Goal: Task Accomplishment & Management: Manage account settings

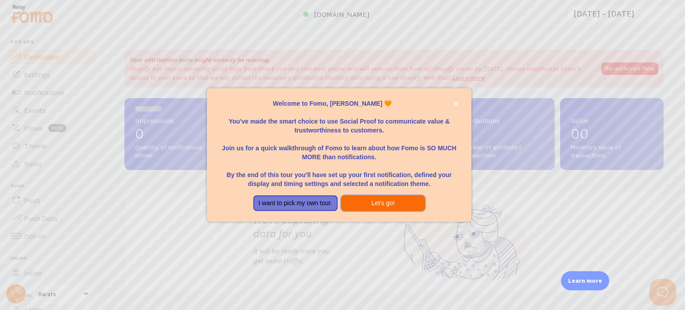
click at [359, 202] on button "Let's go!" at bounding box center [383, 203] width 84 height 16
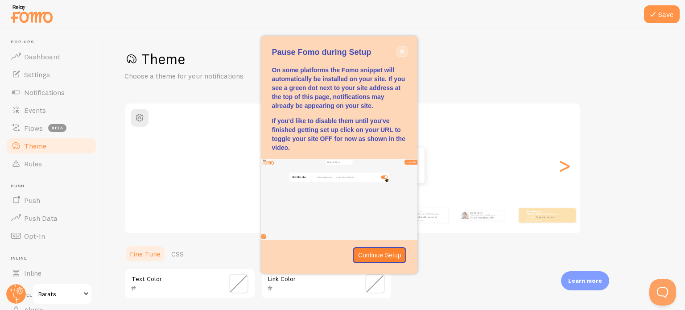
click at [405, 52] on button "close," at bounding box center [401, 51] width 9 height 9
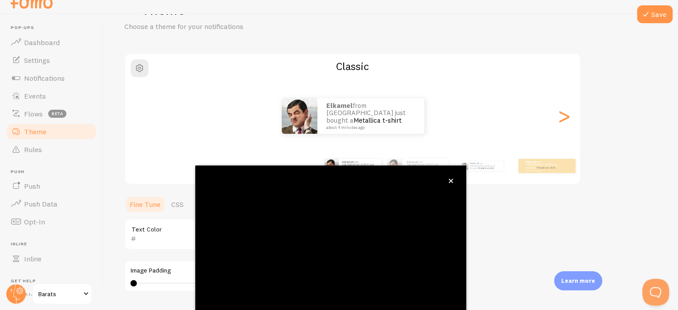
scroll to position [84, 0]
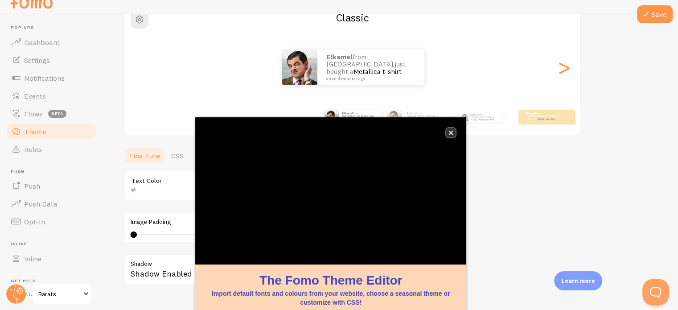
click at [450, 134] on icon "close," at bounding box center [451, 133] width 4 height 4
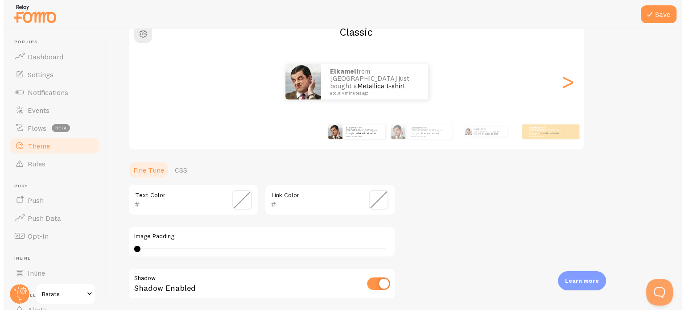
scroll to position [0, 0]
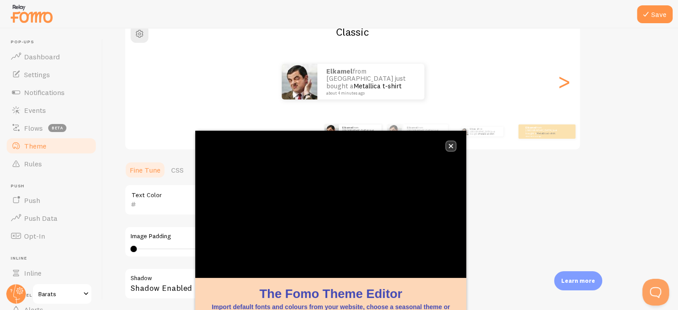
click at [452, 145] on icon "close," at bounding box center [451, 146] width 4 height 4
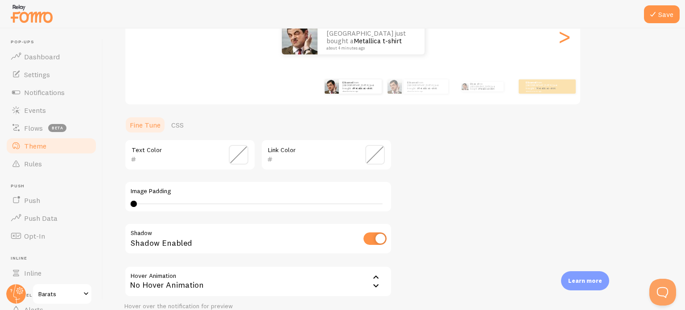
scroll to position [128, 0]
click at [372, 240] on input "checkbox" at bounding box center [374, 239] width 23 height 12
click at [373, 240] on input "checkbox" at bounding box center [374, 239] width 23 height 12
click at [373, 239] on input "checkbox" at bounding box center [374, 239] width 23 height 12
click at [372, 239] on input "checkbox" at bounding box center [374, 239] width 23 height 12
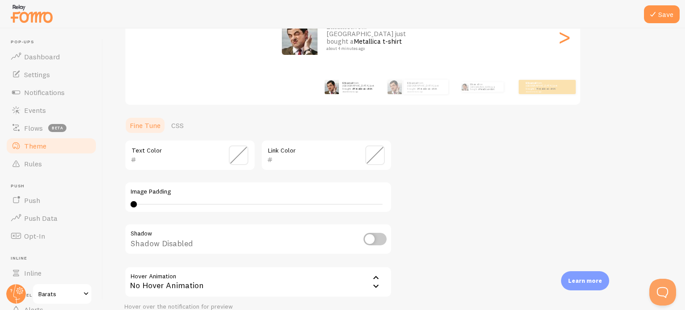
checkbox input "true"
type input "0"
click at [128, 203] on div "Image Padding 0" at bounding box center [258, 197] width 268 height 31
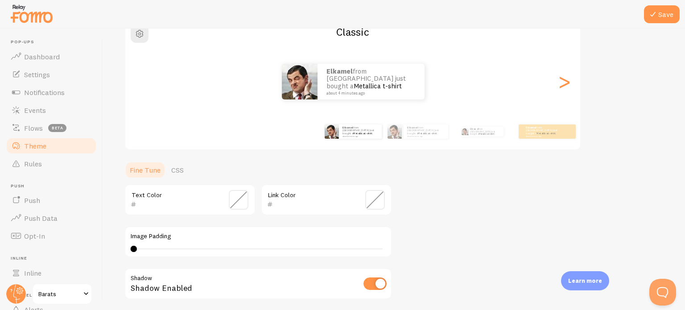
scroll to position [173, 0]
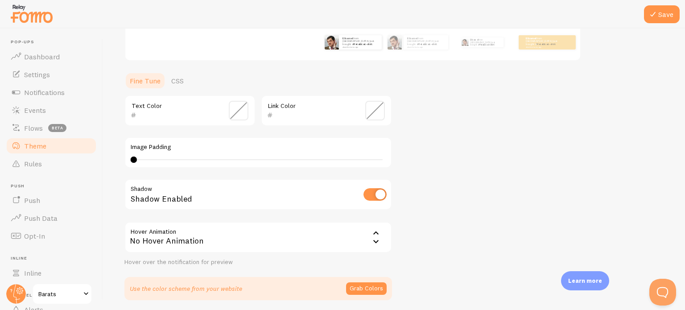
click at [293, 110] on input "text" at bounding box center [314, 115] width 82 height 11
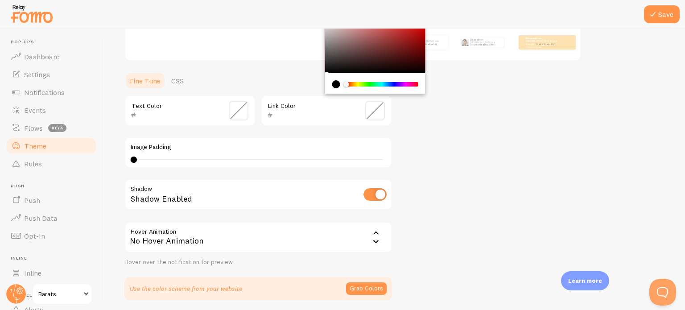
click at [495, 114] on div "Theme Choose a theme for your notifications Classic elkamel from Tunisia just b…" at bounding box center [393, 88] width 539 height 423
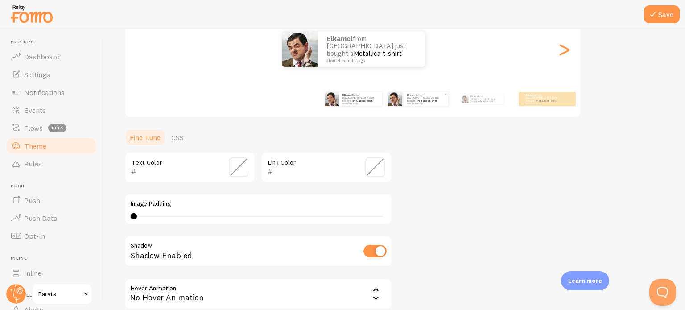
scroll to position [178, 0]
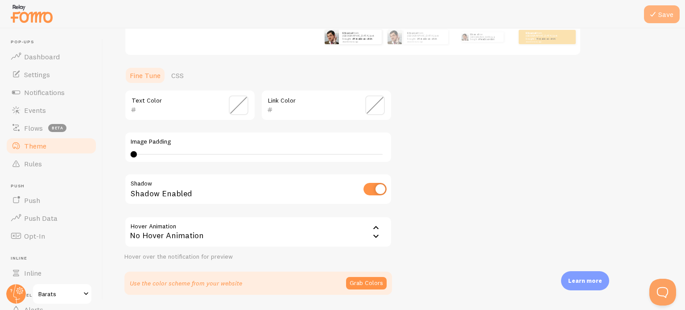
click at [662, 9] on button "Save" at bounding box center [662, 14] width 36 height 18
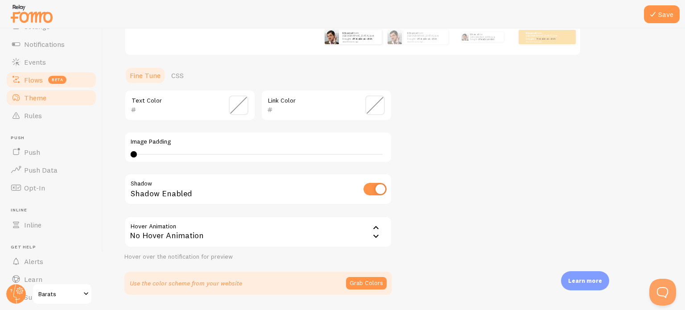
scroll to position [0, 0]
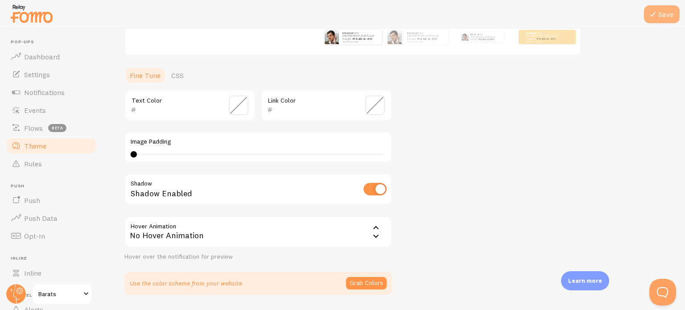
click at [668, 18] on button "Save" at bounding box center [662, 14] width 36 height 18
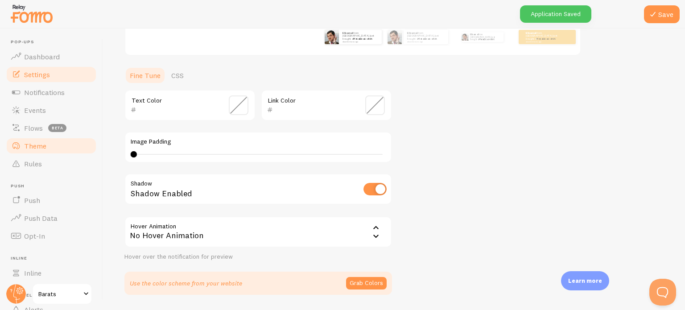
click at [52, 74] on link "Settings" at bounding box center [51, 75] width 92 height 18
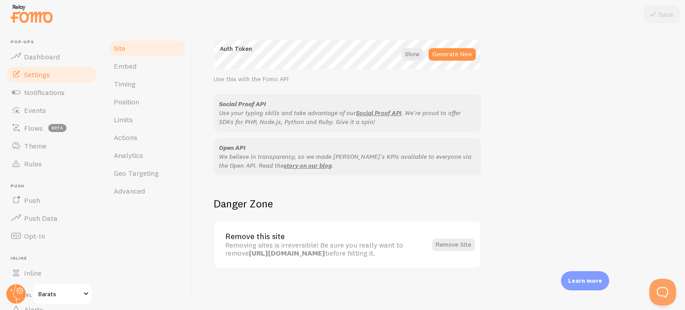
scroll to position [531, 0]
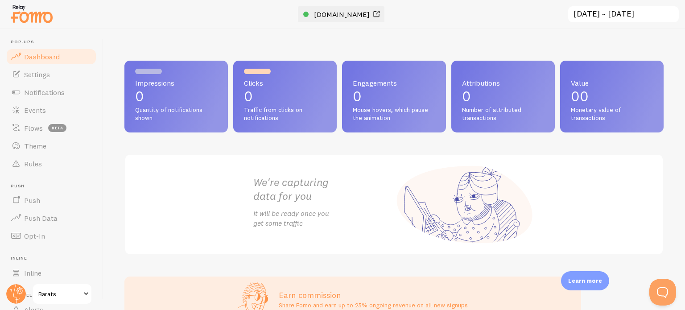
click at [346, 14] on span "www.barats.tn" at bounding box center [342, 14] width 56 height 9
click at [46, 80] on link "Settings" at bounding box center [51, 75] width 92 height 18
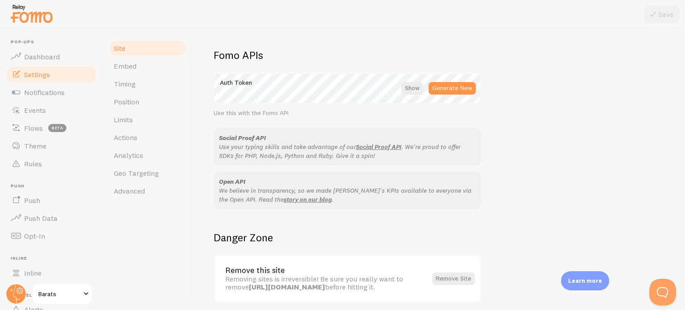
scroll to position [531, 0]
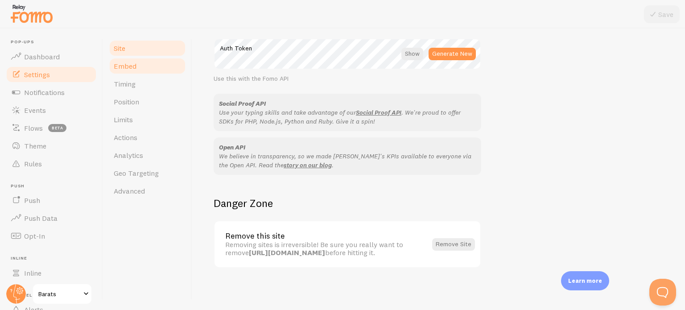
click at [144, 65] on link "Embed" at bounding box center [147, 66] width 78 height 18
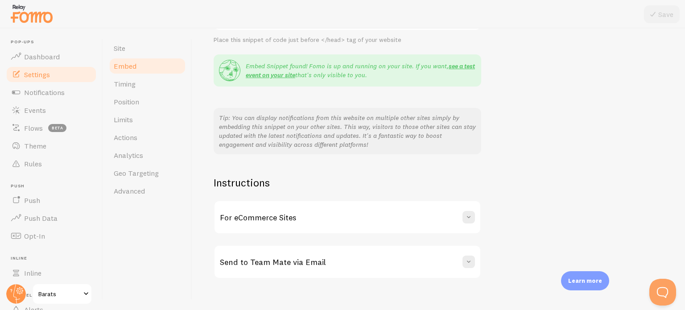
scroll to position [168, 0]
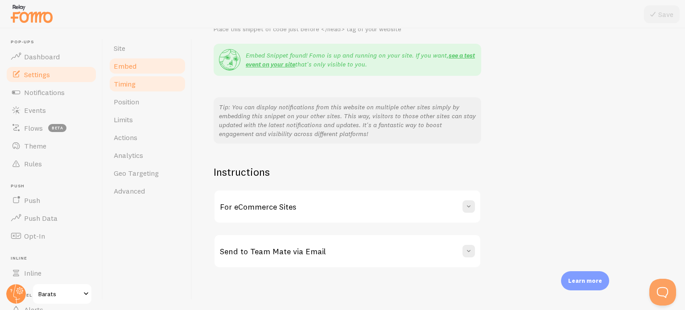
click at [146, 83] on link "Timing" at bounding box center [147, 84] width 78 height 18
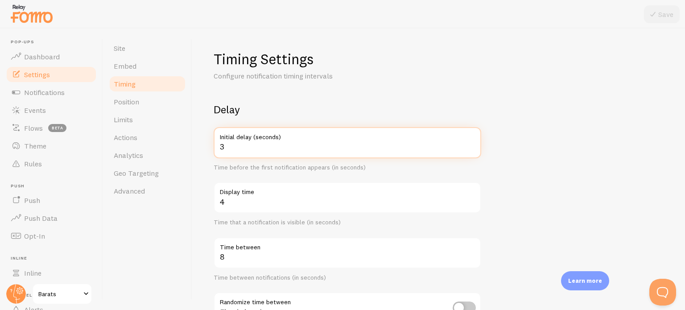
drag, startPoint x: 233, startPoint y: 148, endPoint x: 201, endPoint y: 144, distance: 32.8
click at [201, 144] on div "Timing Settings Configure notification timing intervals Delay 3 Initial delay (…" at bounding box center [438, 169] width 493 height 281
type input "6"
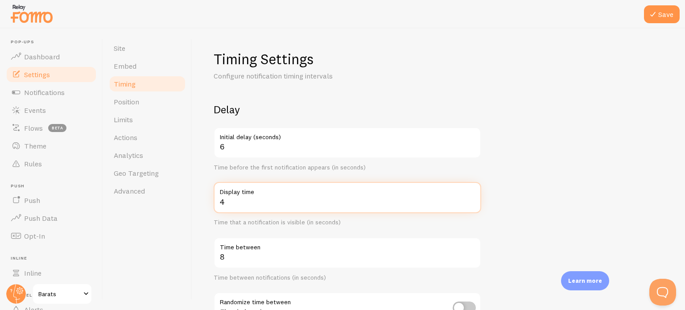
drag, startPoint x: 238, startPoint y: 202, endPoint x: 203, endPoint y: 202, distance: 34.8
click at [203, 202] on div "Timing Settings Configure notification timing intervals Delay 6 Initial delay (…" at bounding box center [438, 169] width 493 height 281
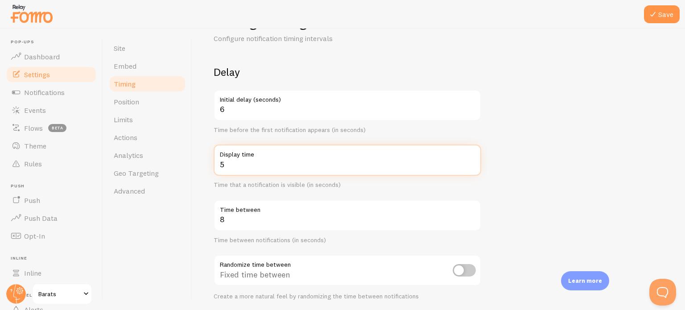
scroll to position [89, 0]
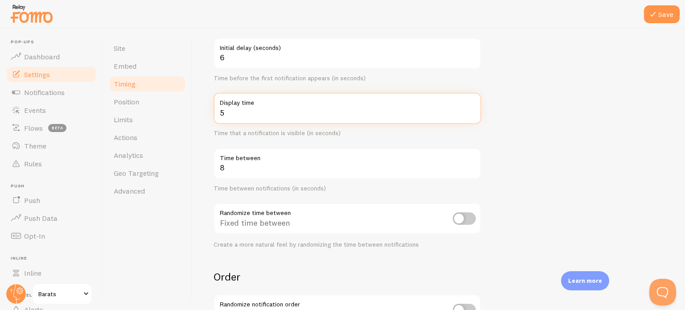
type input "5"
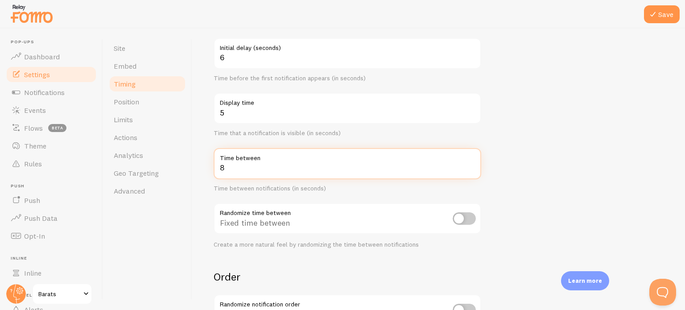
drag, startPoint x: 237, startPoint y: 171, endPoint x: 207, endPoint y: 166, distance: 29.8
click at [207, 166] on div "Timing Settings Configure notification timing intervals Delay 6 Initial delay (…" at bounding box center [438, 169] width 493 height 281
type input "10"
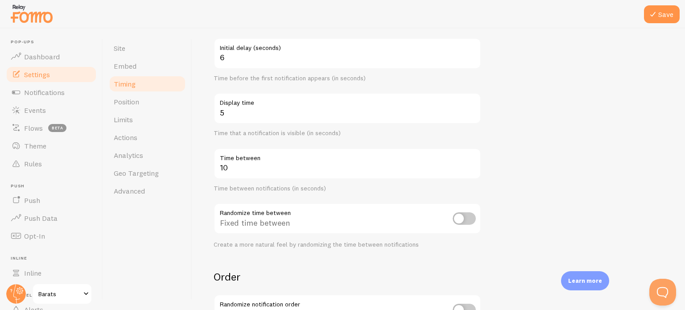
click at [208, 174] on div "Timing Settings Configure notification timing intervals Delay 6 Initial delay (…" at bounding box center [438, 169] width 493 height 281
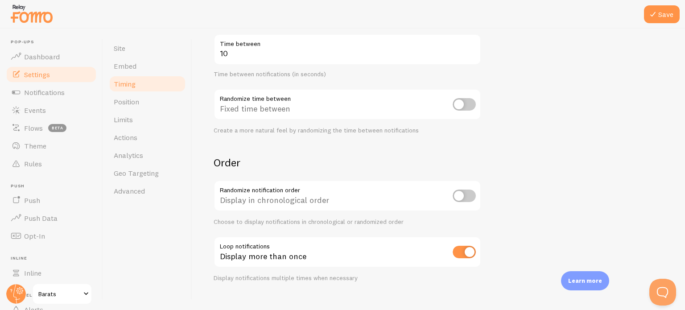
scroll to position [217, 0]
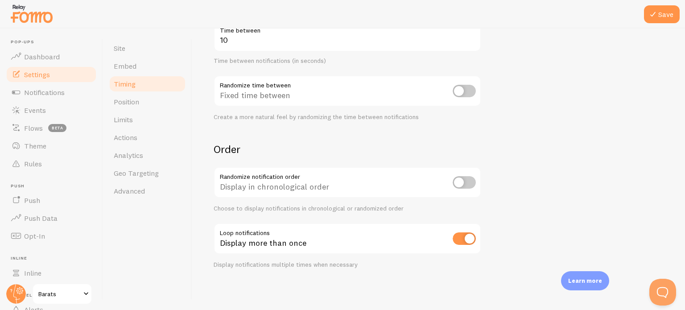
drag, startPoint x: 142, startPoint y: 101, endPoint x: 382, endPoint y: 32, distance: 249.8
click at [142, 101] on link "Position" at bounding box center [147, 102] width 78 height 18
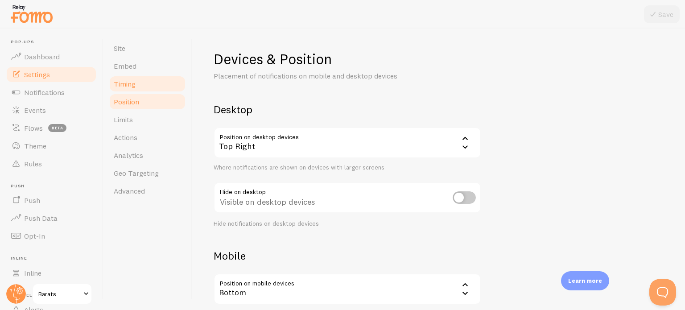
click at [155, 83] on link "Timing" at bounding box center [147, 84] width 78 height 18
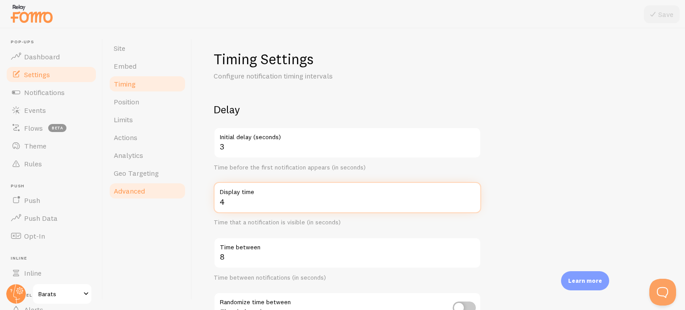
drag, startPoint x: 240, startPoint y: 204, endPoint x: 175, endPoint y: 194, distance: 66.4
click at [175, 194] on div "Site Embed Timing Position Limits Actions Analytics Geo Targeting Advanced Timi…" at bounding box center [394, 169] width 582 height 281
type input "5"
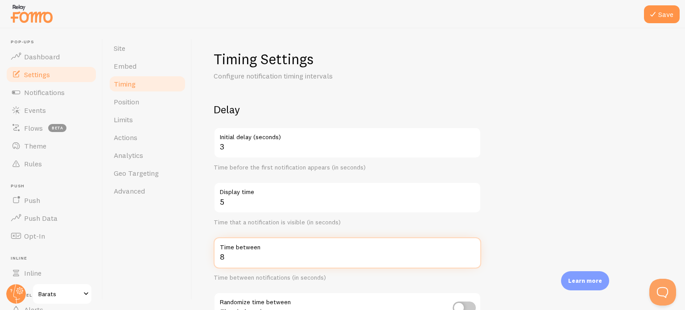
click at [239, 256] on input "8" at bounding box center [348, 252] width 268 height 31
click at [238, 256] on input "8" at bounding box center [348, 252] width 268 height 31
drag, startPoint x: 237, startPoint y: 256, endPoint x: 190, endPoint y: 249, distance: 48.2
click at [190, 249] on div "Site Embed Timing Position Limits Actions Analytics Geo Targeting Advanced Timi…" at bounding box center [394, 169] width 582 height 281
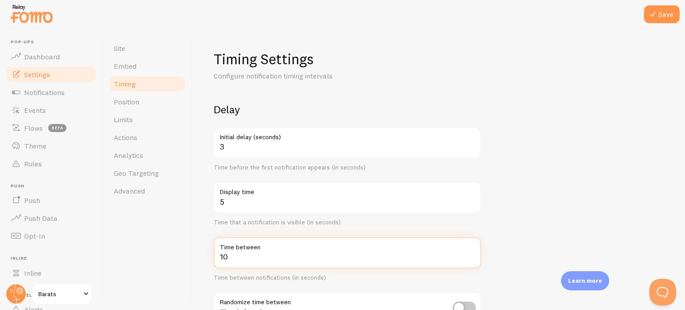
type input "10"
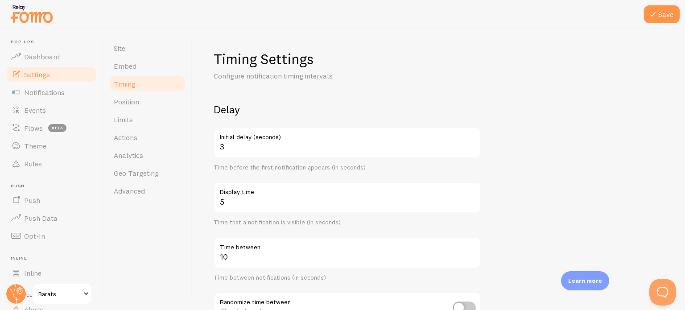
click at [202, 249] on div "Timing Settings Configure notification timing intervals Delay 3 Initial delay (…" at bounding box center [438, 169] width 493 height 281
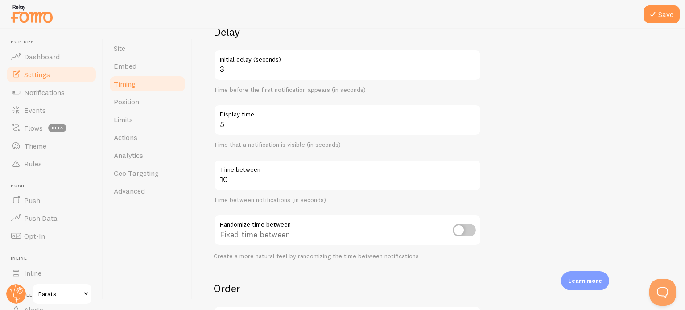
scroll to position [134, 0]
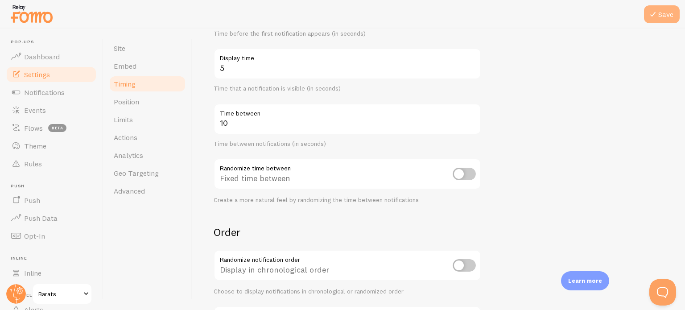
click at [668, 18] on button "Save" at bounding box center [662, 14] width 36 height 18
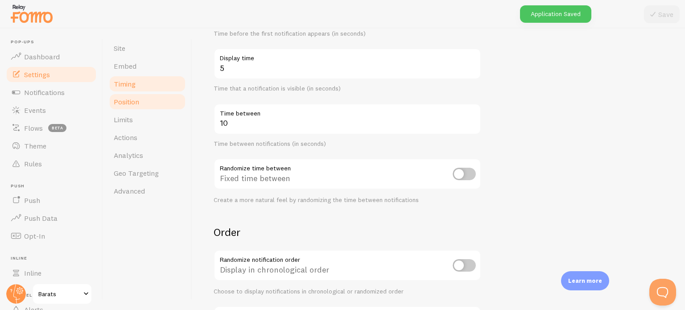
click at [137, 102] on span "Position" at bounding box center [126, 101] width 25 height 9
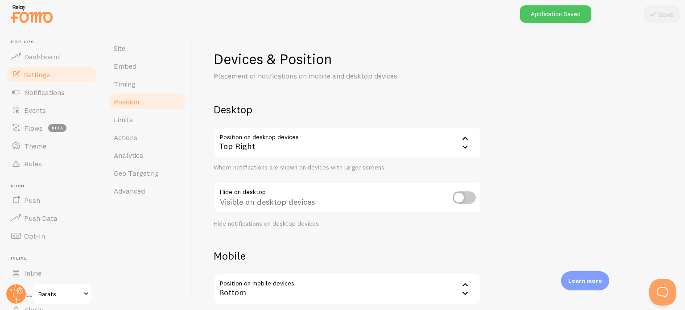
click at [330, 144] on div "Top Right" at bounding box center [348, 142] width 268 height 31
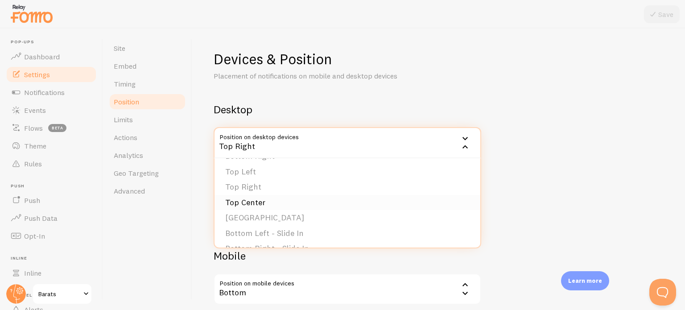
scroll to position [75, 0]
click at [268, 190] on li "Bottom Left - Slide In" at bounding box center [348, 189] width 266 height 16
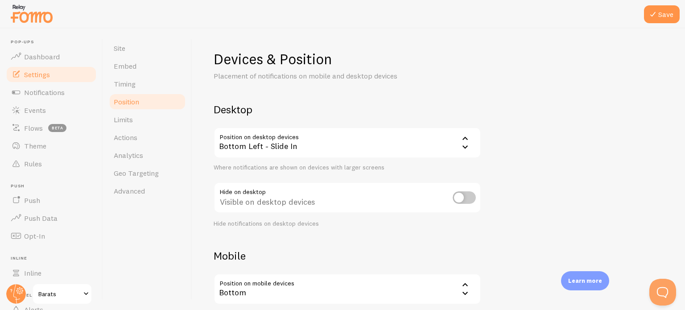
click at [462, 198] on input "checkbox" at bounding box center [464, 197] width 23 height 12
checkbox input "true"
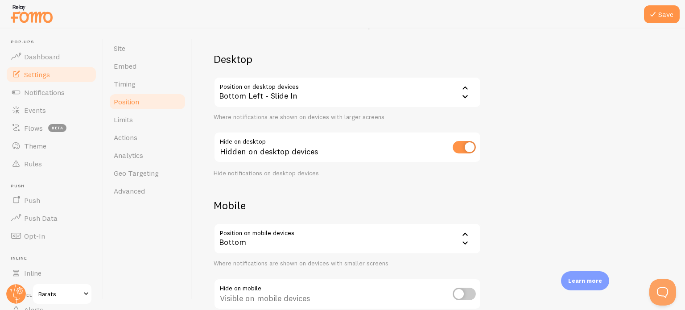
scroll to position [106, 0]
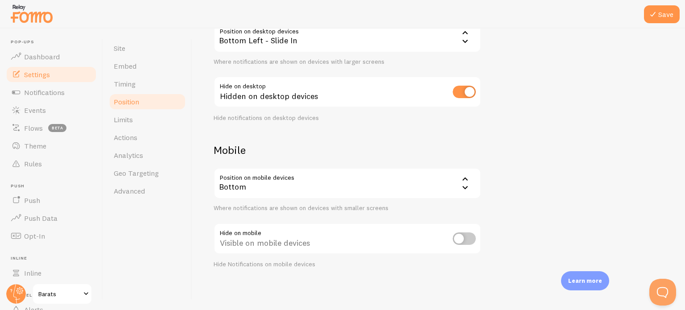
click at [460, 190] on icon at bounding box center [465, 187] width 11 height 11
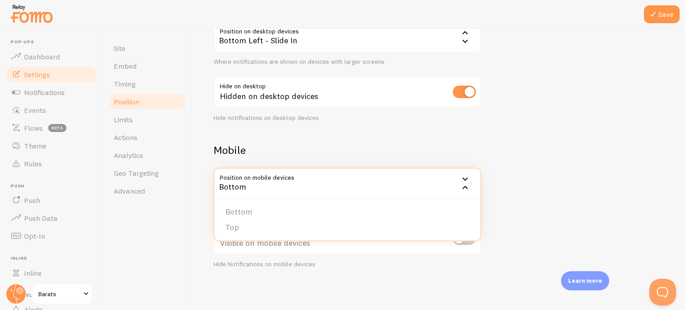
click at [589, 140] on div "Devices & Position Placement of notifications on mobile and desktop devices Des…" at bounding box center [439, 106] width 450 height 324
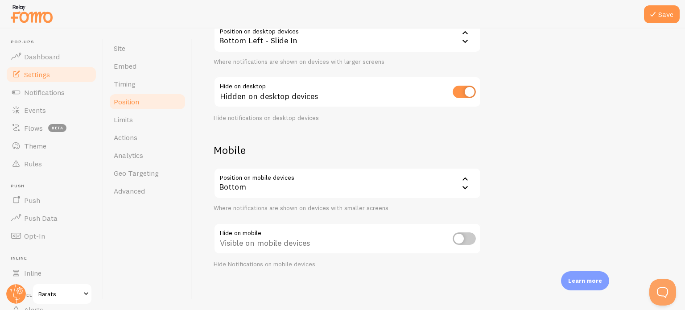
click at [458, 238] on input "checkbox" at bounding box center [464, 238] width 23 height 12
checkbox input "true"
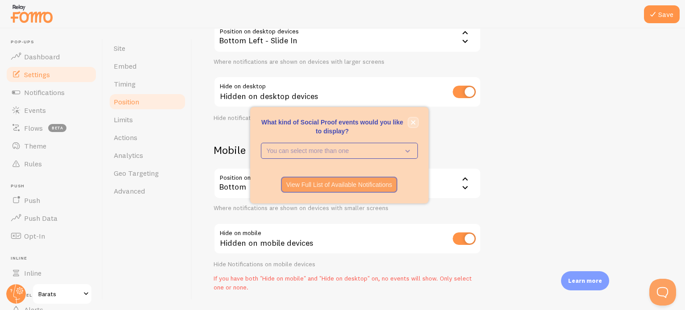
click at [413, 121] on icon "close," at bounding box center [413, 122] width 5 height 5
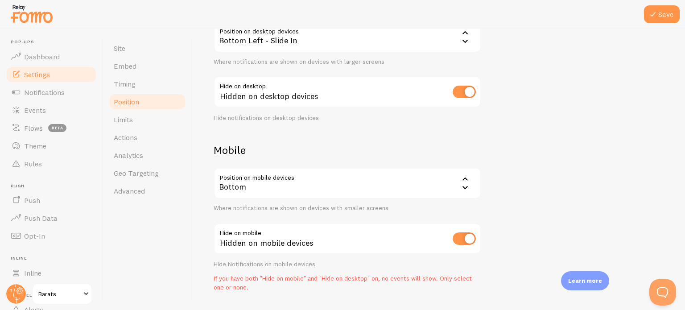
click at [460, 93] on input "checkbox" at bounding box center [464, 92] width 23 height 12
checkbox input "false"
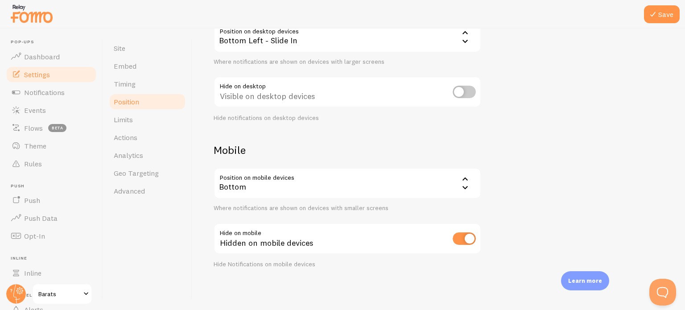
click at [470, 236] on input "checkbox" at bounding box center [464, 238] width 23 height 12
checkbox input "false"
click at [516, 196] on div "Devices & Position Placement of notifications on mobile and desktop devices Des…" at bounding box center [439, 106] width 450 height 324
click at [666, 5] on button "Save" at bounding box center [662, 14] width 36 height 18
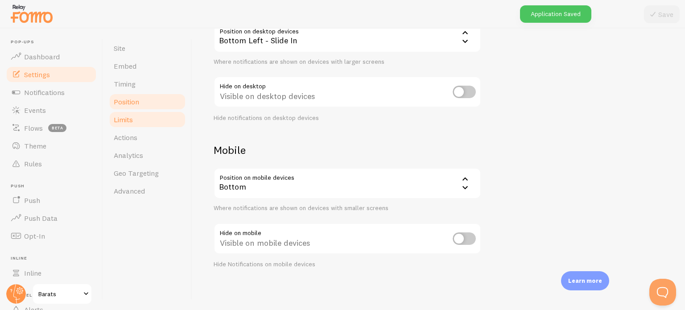
click at [132, 120] on span "Limits" at bounding box center [123, 119] width 19 height 9
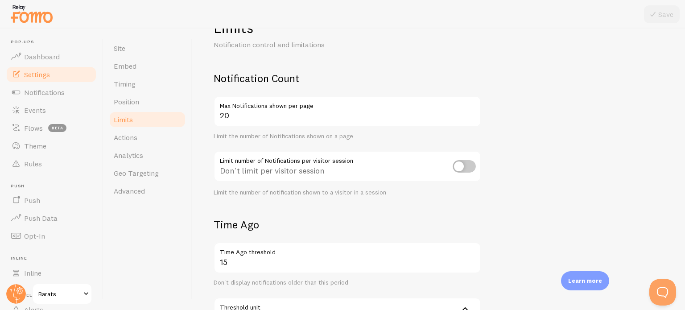
scroll to position [45, 0]
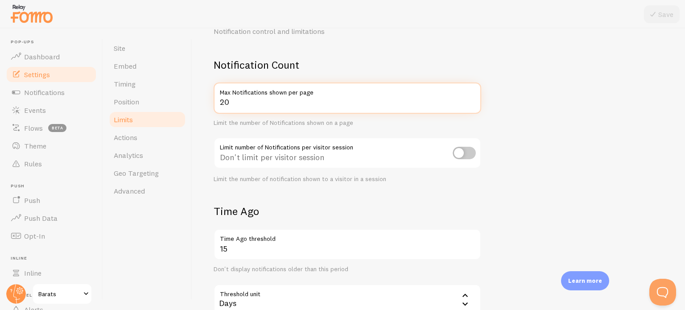
click at [232, 98] on input "20" at bounding box center [348, 98] width 268 height 31
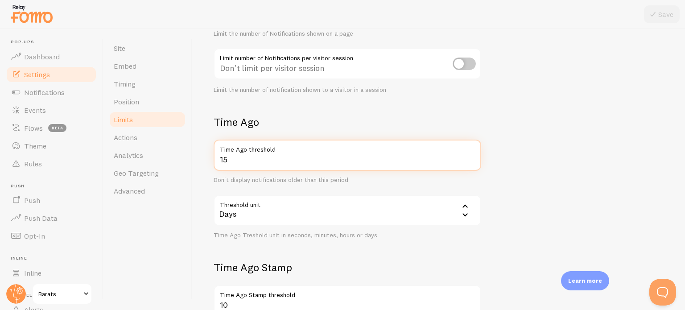
drag, startPoint x: 239, startPoint y: 160, endPoint x: 206, endPoint y: 157, distance: 33.6
click at [206, 158] on div "Limits Notification control and limitations Notification Count 20 Max Notificat…" at bounding box center [438, 169] width 493 height 281
type input "30"
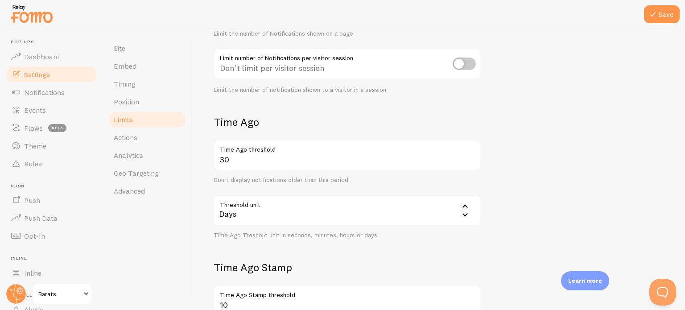
click at [303, 210] on div "Days" at bounding box center [348, 210] width 268 height 31
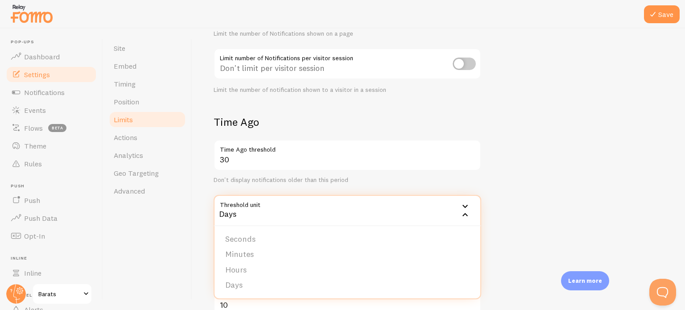
click at [306, 233] on li "Seconds" at bounding box center [348, 239] width 266 height 16
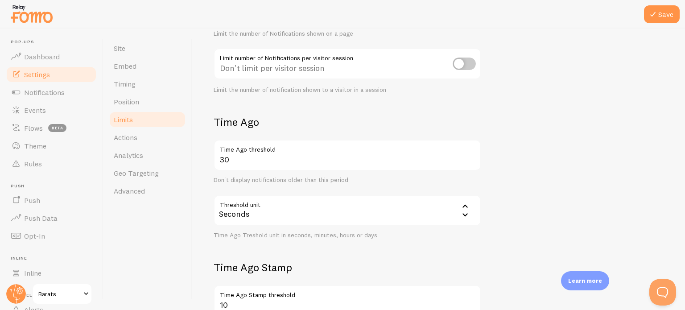
click at [357, 124] on h2 "Time Ago" at bounding box center [348, 122] width 268 height 14
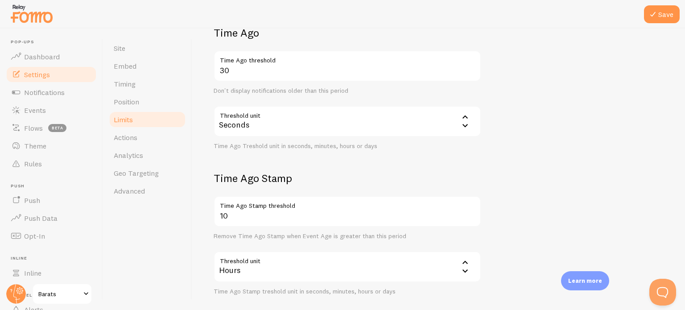
scroll to position [268, 0]
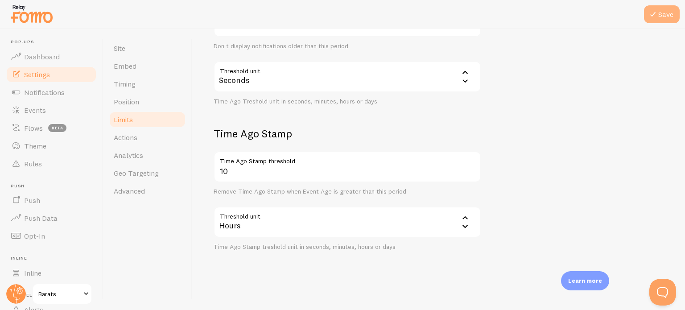
click at [662, 10] on button "Save" at bounding box center [662, 14] width 36 height 18
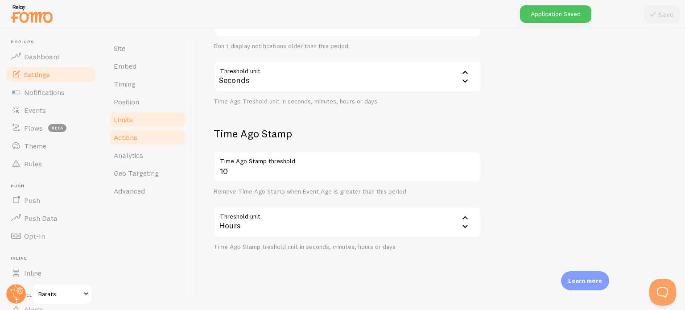
click at [144, 140] on link "Actions" at bounding box center [147, 137] width 78 height 18
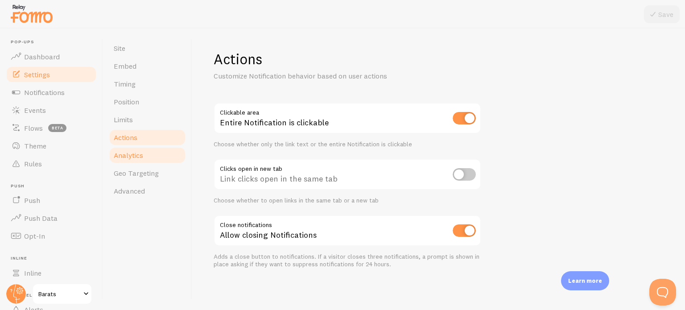
click at [145, 153] on link "Analytics" at bounding box center [147, 155] width 78 height 18
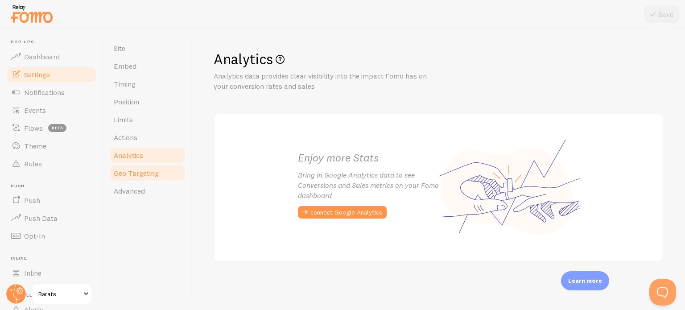
click at [150, 181] on link "Geo Targeting" at bounding box center [147, 173] width 78 height 18
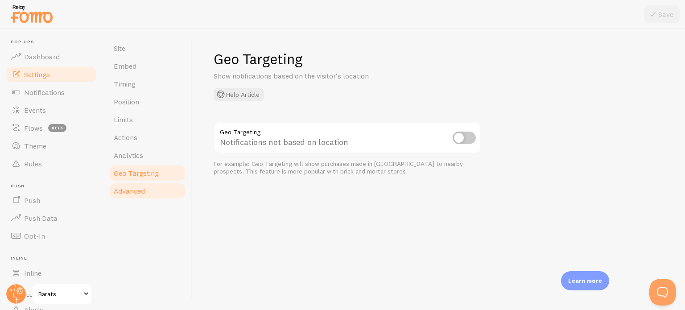
click at [153, 190] on link "Advanced" at bounding box center [147, 191] width 78 height 18
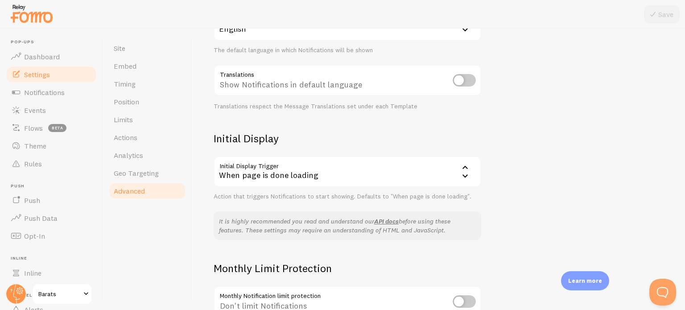
scroll to position [73, 0]
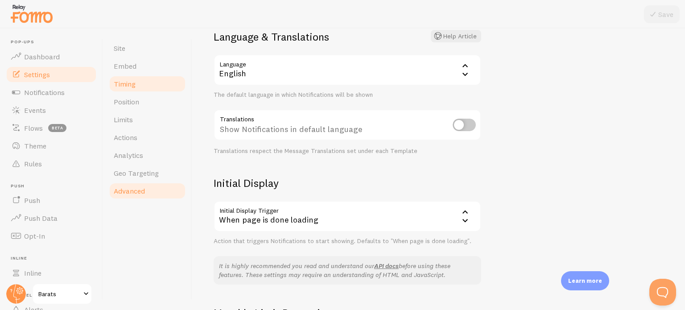
click at [146, 86] on link "Timing" at bounding box center [147, 84] width 78 height 18
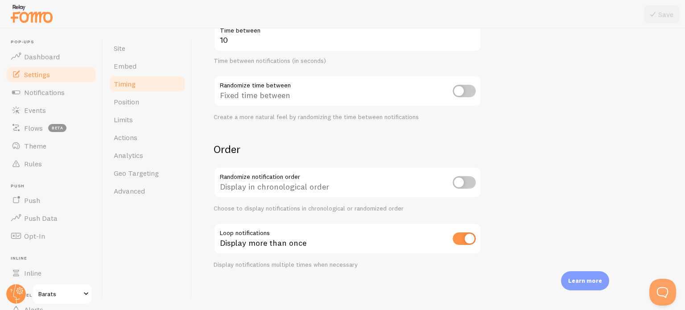
scroll to position [128, 0]
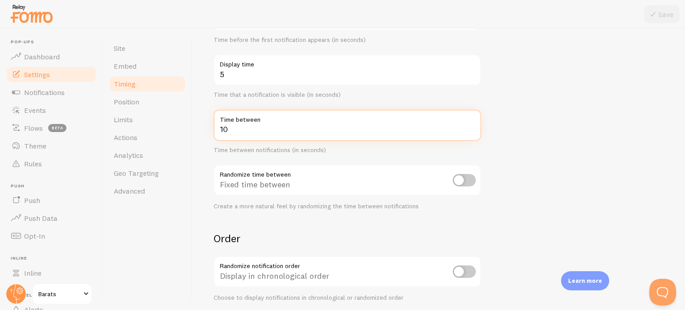
drag, startPoint x: 245, startPoint y: 132, endPoint x: 215, endPoint y: 128, distance: 31.1
click at [215, 128] on input "10" at bounding box center [348, 125] width 268 height 31
type input "6"
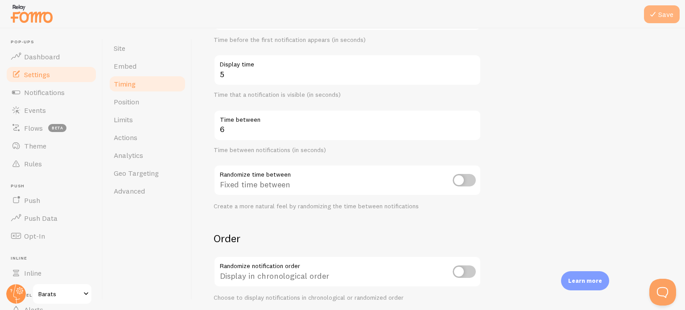
click at [672, 19] on button "Save" at bounding box center [662, 14] width 36 height 18
click at [133, 103] on span "Position" at bounding box center [126, 101] width 25 height 9
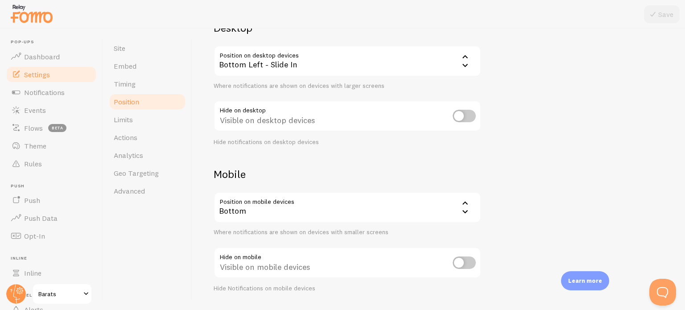
scroll to position [61, 0]
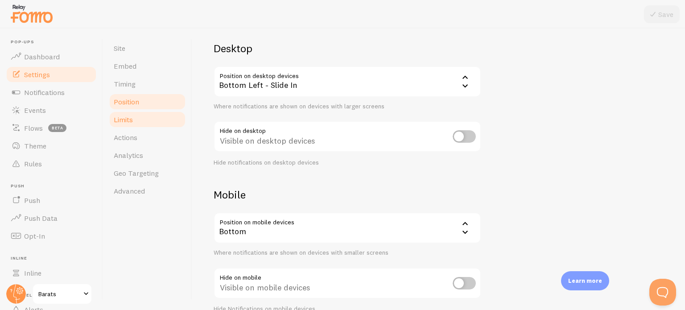
click at [139, 121] on link "Limits" at bounding box center [147, 120] width 78 height 18
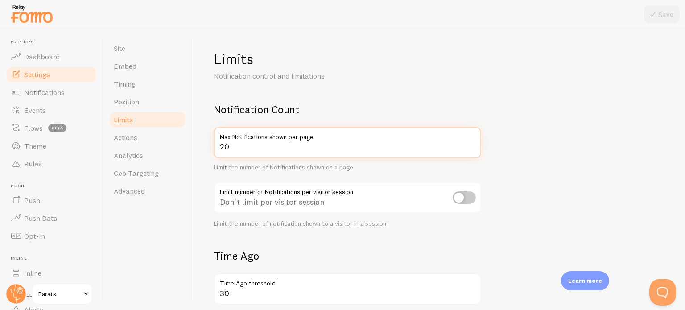
click at [274, 155] on input "20" at bounding box center [348, 142] width 268 height 31
click at [473, 144] on input "21" at bounding box center [348, 142] width 268 height 31
click at [473, 144] on input "22" at bounding box center [348, 142] width 268 height 31
click at [473, 144] on input "23" at bounding box center [348, 142] width 268 height 31
click at [473, 144] on input "24" at bounding box center [348, 142] width 268 height 31
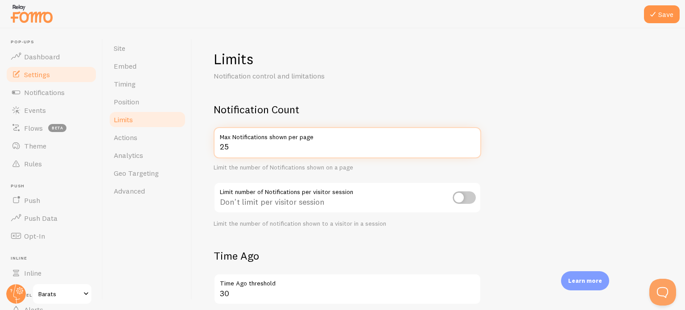
click at [473, 144] on input "25" at bounding box center [348, 142] width 268 height 31
click at [473, 144] on input "26" at bounding box center [348, 142] width 268 height 31
click at [473, 144] on input "27" at bounding box center [348, 142] width 268 height 31
click at [473, 144] on input "28" at bounding box center [348, 142] width 268 height 31
click at [473, 144] on input "29" at bounding box center [348, 142] width 268 height 31
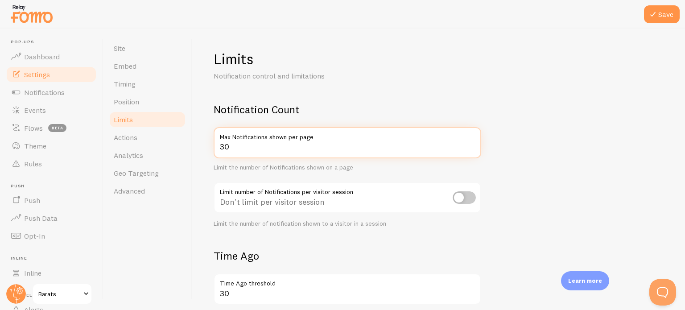
type input "30"
click at [470, 143] on input "30" at bounding box center [348, 142] width 268 height 31
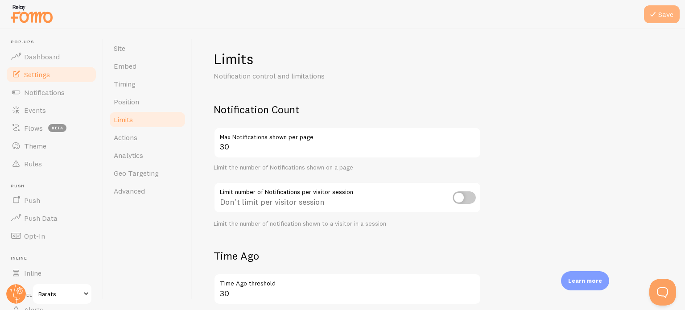
click at [665, 10] on button "Save" at bounding box center [662, 14] width 36 height 18
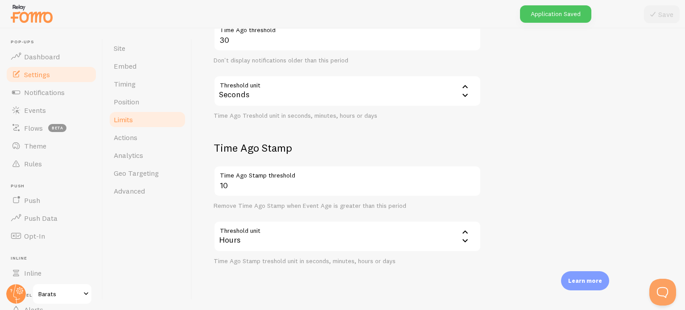
scroll to position [268, 0]
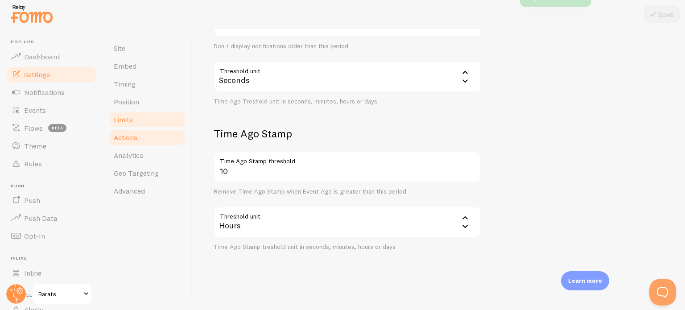
click at [153, 142] on link "Actions" at bounding box center [147, 137] width 78 height 18
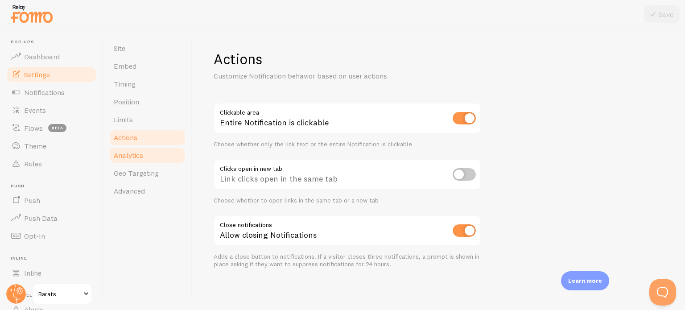
click at [144, 164] on link "Analytics" at bounding box center [147, 155] width 78 height 18
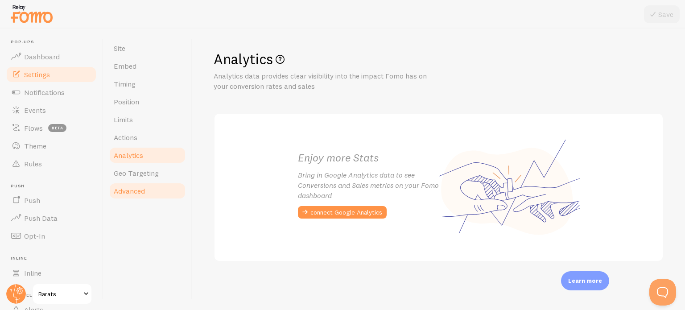
click at [146, 190] on link "Advanced" at bounding box center [147, 191] width 78 height 18
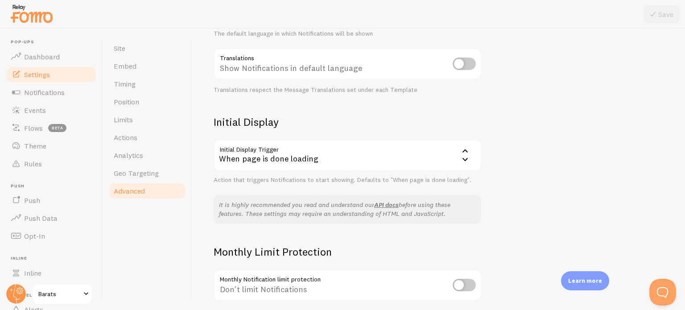
scroll to position [206, 0]
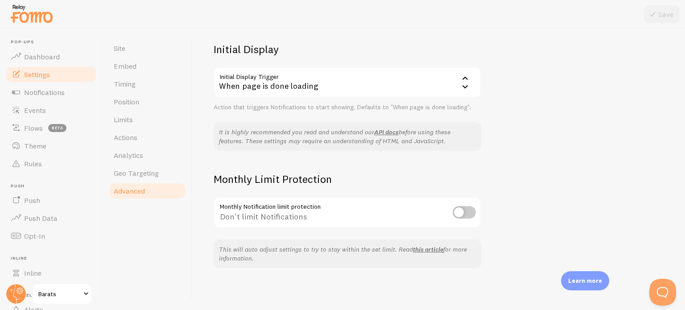
click at [457, 211] on input "checkbox" at bounding box center [464, 212] width 23 height 12
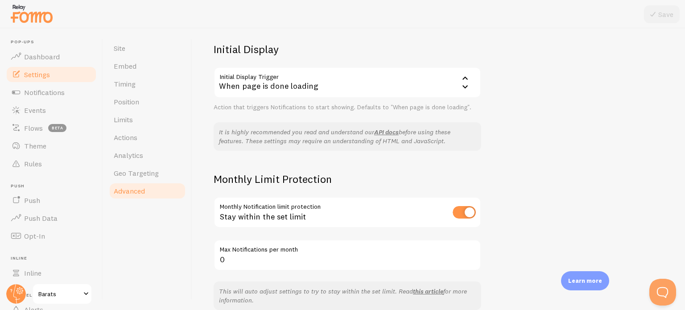
click at [451, 212] on div "Stay within the set limit" at bounding box center [348, 213] width 268 height 33
click at [454, 211] on input "checkbox" at bounding box center [464, 212] width 23 height 12
checkbox input "false"
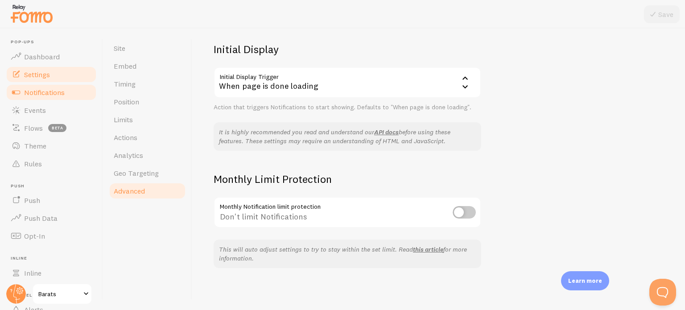
click at [48, 91] on span "Notifications" at bounding box center [44, 92] width 41 height 9
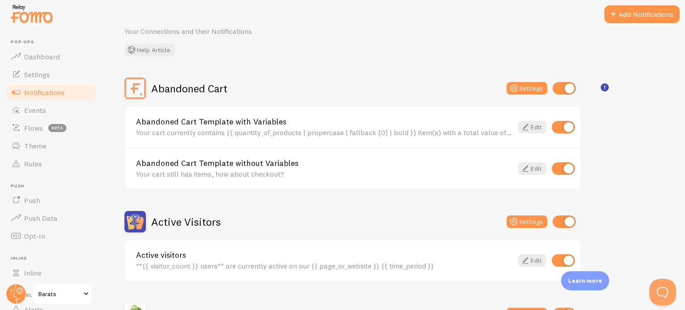
scroll to position [134, 0]
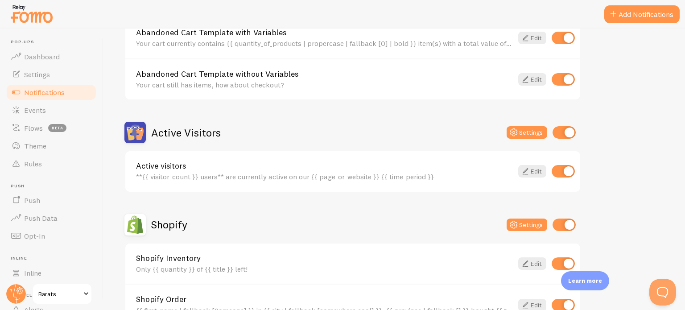
click at [559, 171] on input "checkbox" at bounding box center [563, 171] width 23 height 12
checkbox input "false"
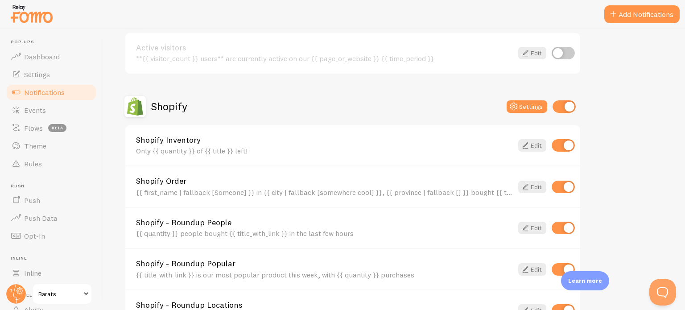
scroll to position [268, 0]
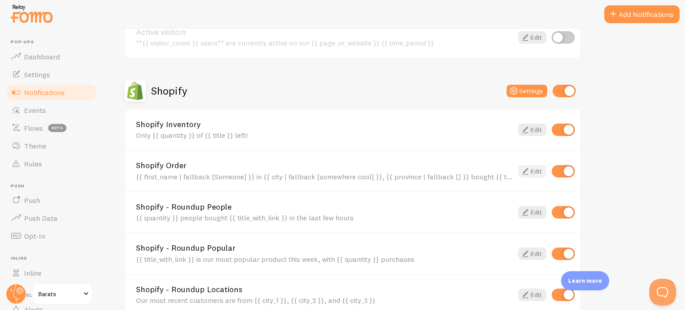
click at [537, 169] on link "Edit" at bounding box center [532, 171] width 28 height 12
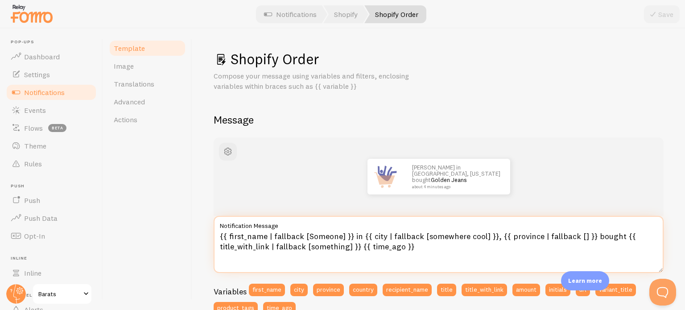
click at [357, 235] on textarea "{{ first_name | fallback [Someone] }} in {{ city | fallback [somewhere cool] }}…" at bounding box center [439, 244] width 450 height 57
type textarea "{{ first_name | fallback [Someone] }} from {{ city | fallback [somewhere cool] …"
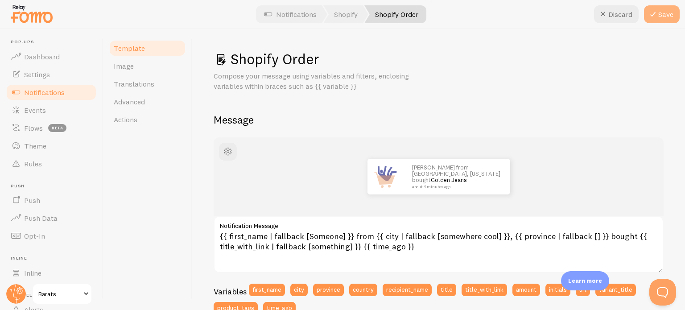
click at [666, 19] on button "Save" at bounding box center [662, 14] width 36 height 18
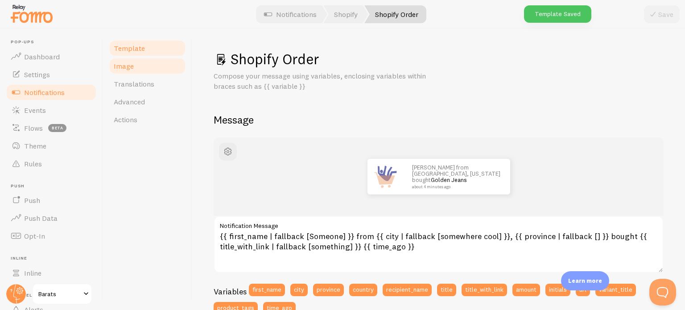
click at [155, 67] on link "Image" at bounding box center [147, 66] width 78 height 18
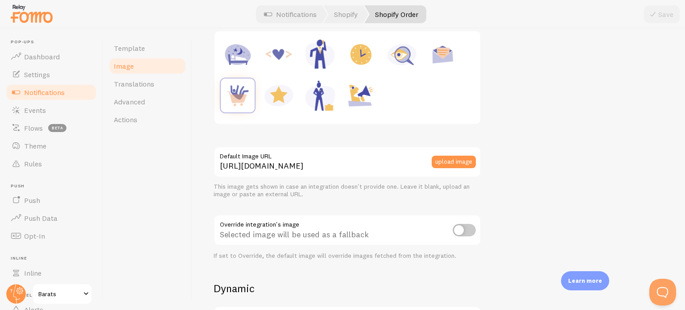
scroll to position [89, 0]
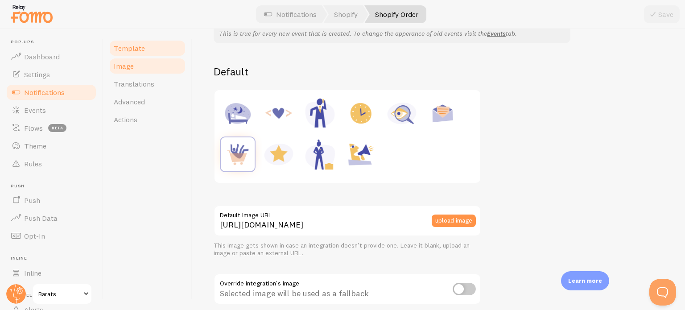
click at [120, 47] on span "Template" at bounding box center [129, 48] width 31 height 9
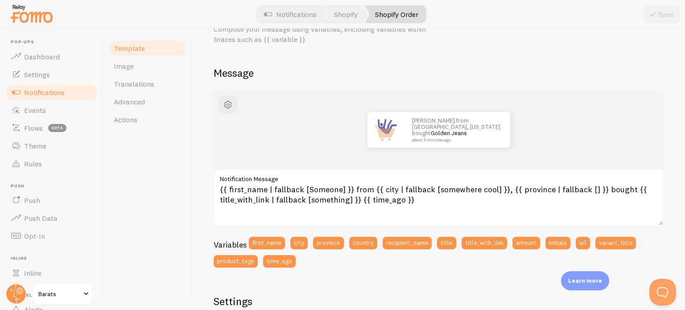
scroll to position [89, 0]
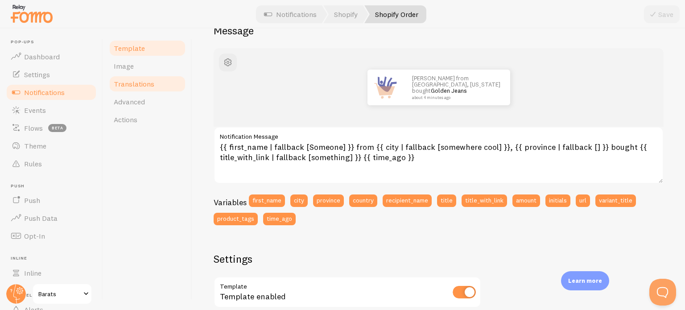
click at [138, 91] on link "Translations" at bounding box center [147, 84] width 78 height 18
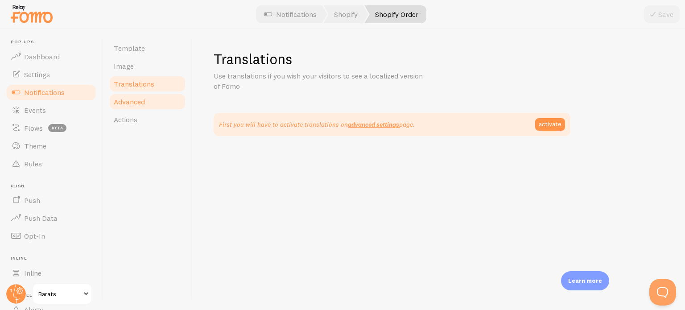
click at [157, 100] on link "Advanced" at bounding box center [147, 102] width 78 height 18
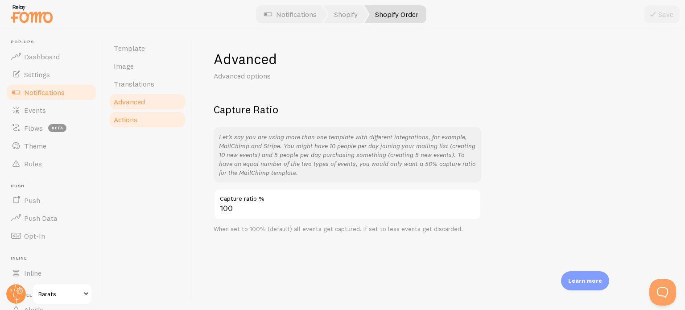
click at [129, 124] on link "Actions" at bounding box center [147, 120] width 78 height 18
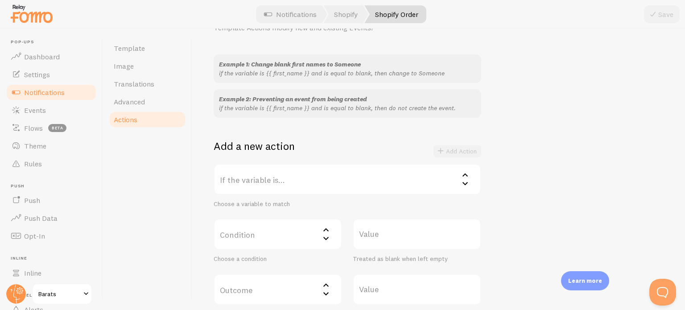
scroll to position [134, 0]
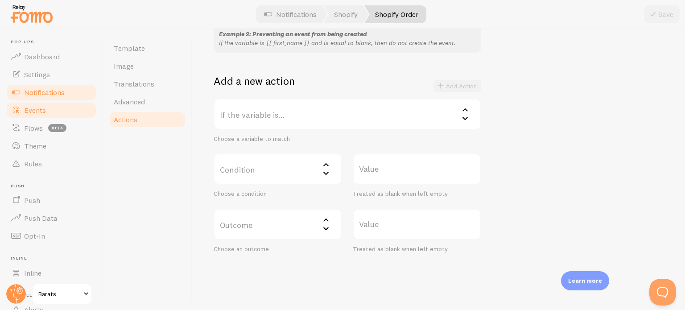
click at [39, 110] on span "Events" at bounding box center [35, 110] width 22 height 9
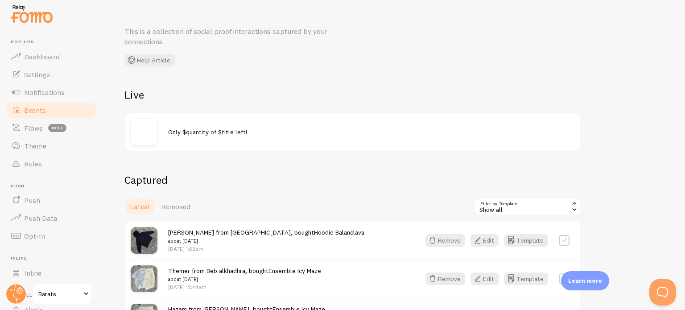
scroll to position [89, 0]
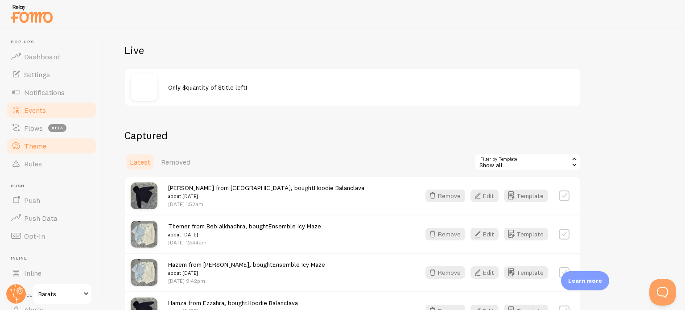
click at [36, 149] on span "Theme" at bounding box center [35, 145] width 22 height 9
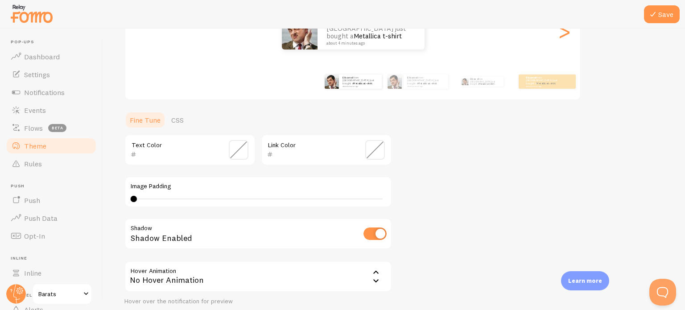
scroll to position [205, 0]
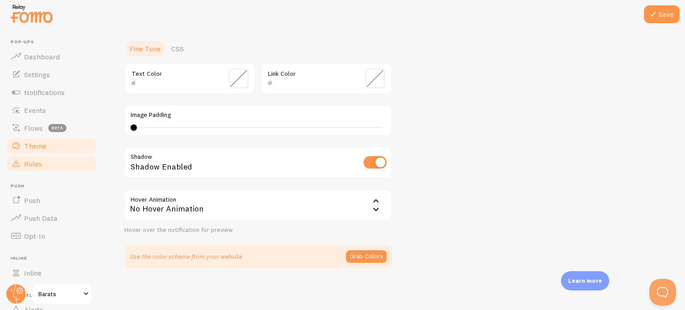
click at [53, 160] on link "Rules" at bounding box center [51, 164] width 92 height 18
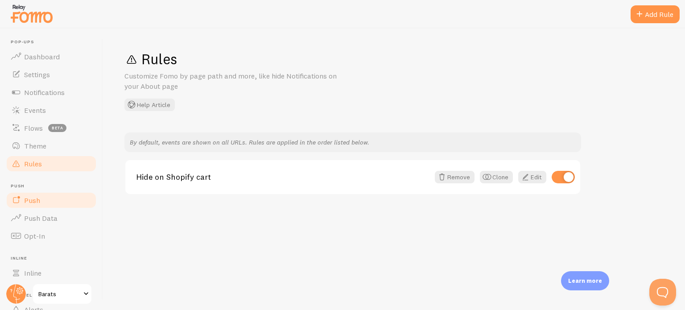
click at [46, 202] on link "Push" at bounding box center [51, 200] width 92 height 18
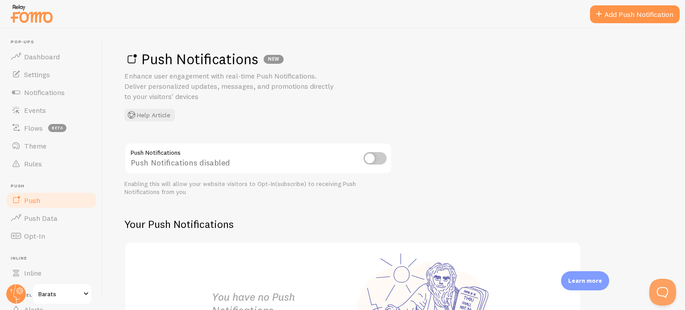
scroll to position [128, 0]
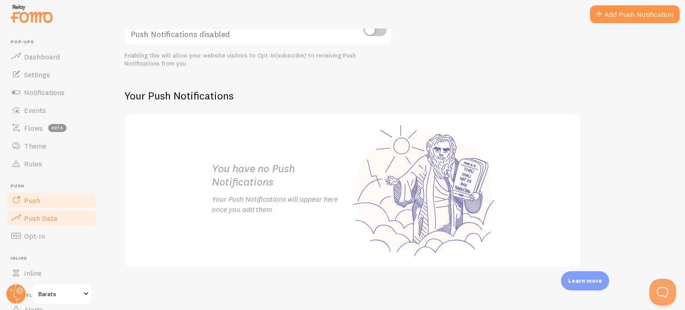
click at [68, 214] on link "Push Data" at bounding box center [51, 218] width 92 height 18
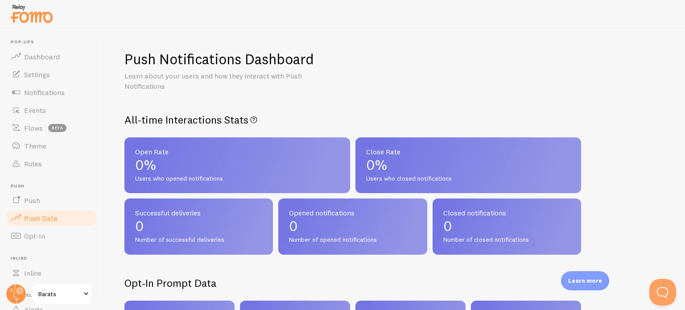
scroll to position [76, 0]
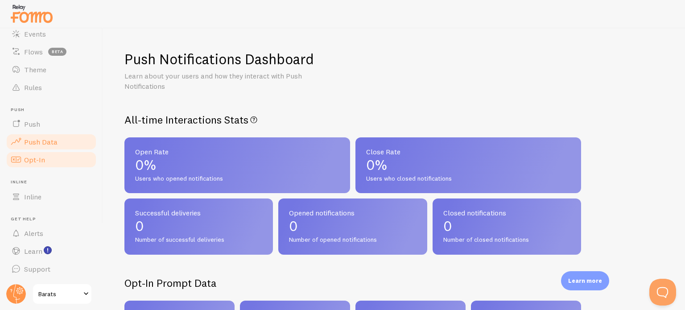
click at [56, 165] on link "Opt-In" at bounding box center [51, 160] width 92 height 18
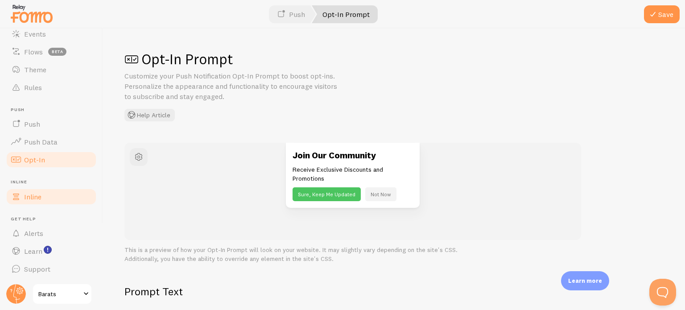
click at [55, 195] on link "Inline" at bounding box center [51, 197] width 92 height 18
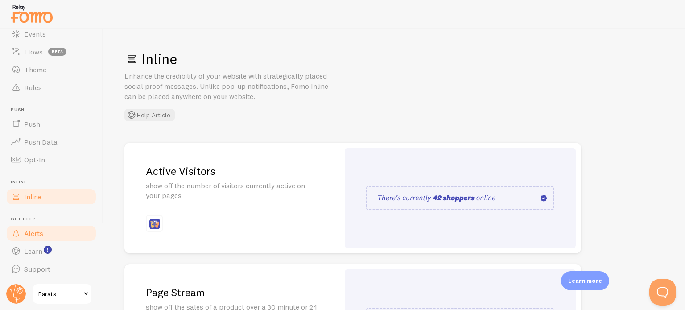
click at [54, 229] on link "Alerts" at bounding box center [51, 233] width 92 height 18
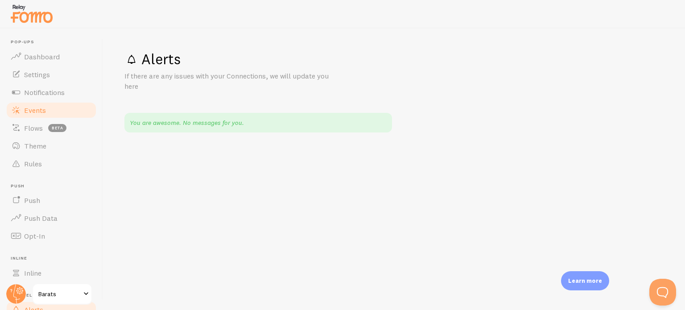
click at [34, 112] on span "Events" at bounding box center [35, 110] width 22 height 9
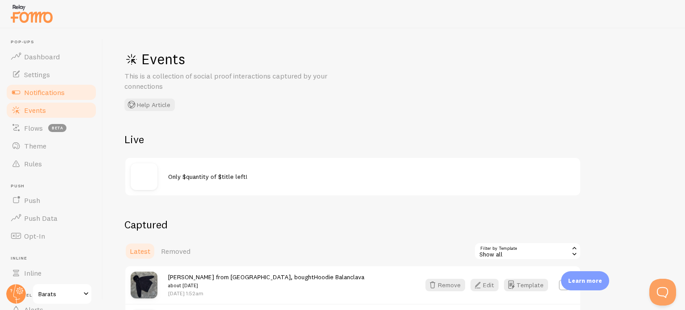
click at [34, 99] on link "Notifications" at bounding box center [51, 92] width 92 height 18
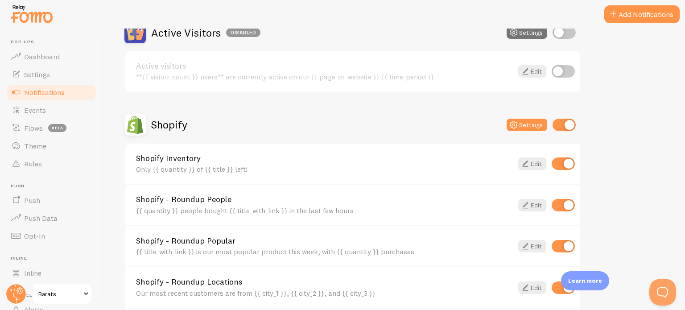
scroll to position [268, 0]
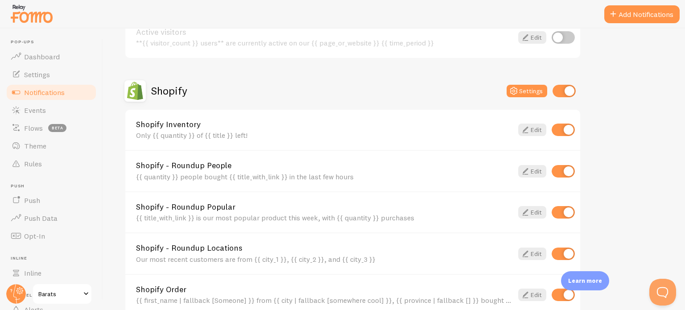
click at [563, 126] on input "checkbox" at bounding box center [563, 130] width 23 height 12
checkbox input "false"
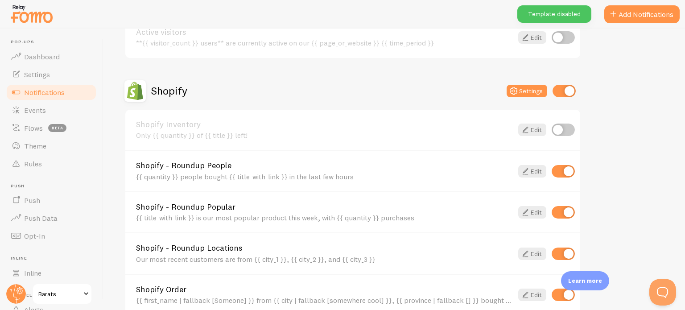
scroll to position [312, 0]
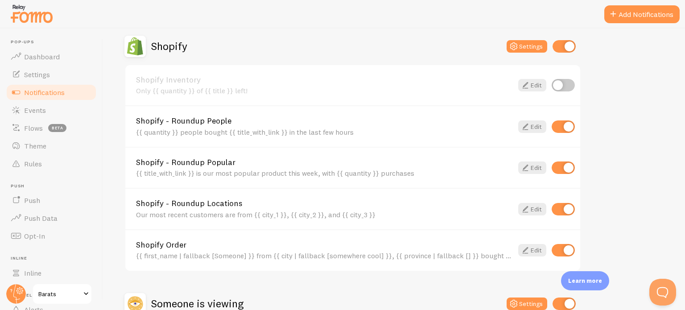
click at [558, 125] on input "checkbox" at bounding box center [563, 126] width 23 height 12
checkbox input "false"
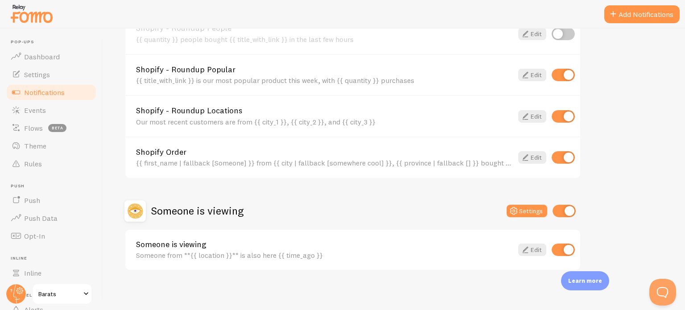
scroll to position [406, 0]
click at [557, 245] on input "checkbox" at bounding box center [563, 249] width 23 height 12
checkbox input "false"
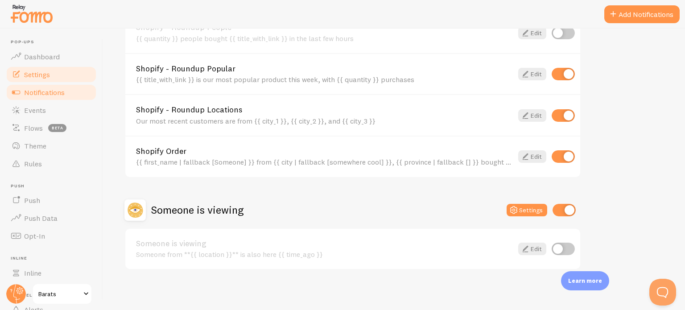
click at [41, 73] on span "Settings" at bounding box center [37, 74] width 26 height 9
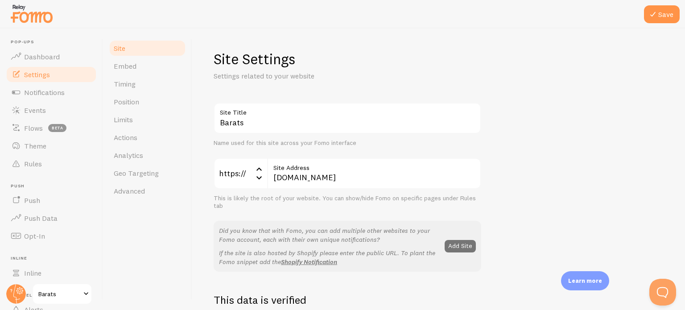
drag, startPoint x: 143, startPoint y: 105, endPoint x: 409, endPoint y: 35, distance: 275.2
click at [143, 104] on link "Position" at bounding box center [147, 102] width 78 height 18
click at [654, 14] on icon at bounding box center [653, 14] width 11 height 11
click at [134, 98] on span "Position" at bounding box center [126, 101] width 25 height 9
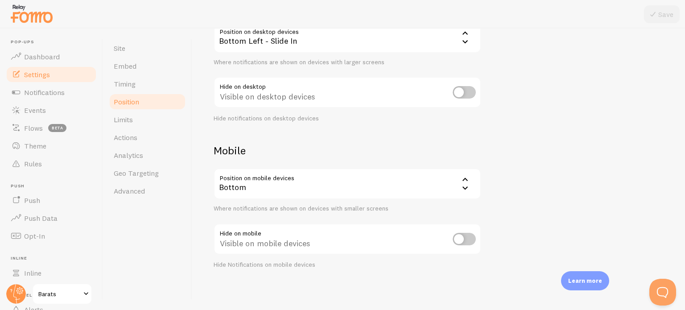
scroll to position [106, 0]
click at [458, 183] on div "Bottom" at bounding box center [348, 183] width 268 height 31
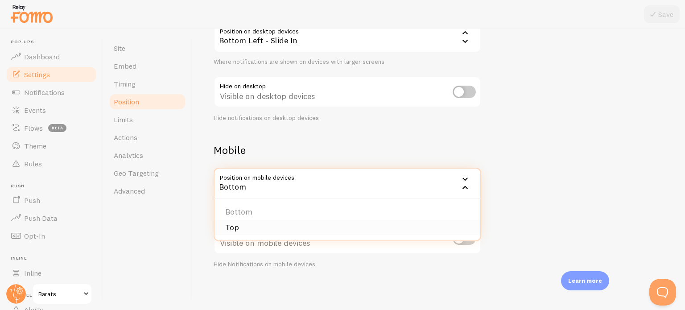
click at [354, 227] on li "Top" at bounding box center [348, 228] width 266 height 16
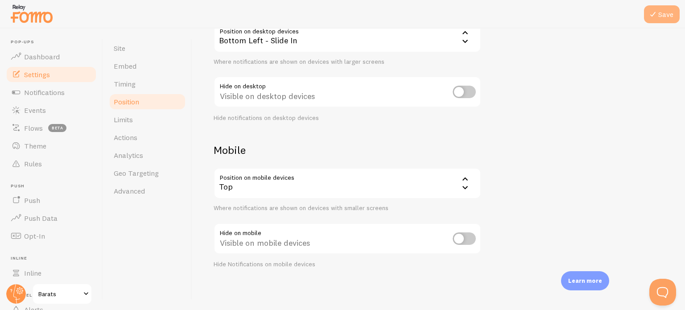
click at [656, 11] on icon at bounding box center [653, 14] width 11 height 11
click at [464, 235] on input "checkbox" at bounding box center [464, 238] width 23 height 12
click at [663, 19] on button "Save" at bounding box center [662, 14] width 36 height 18
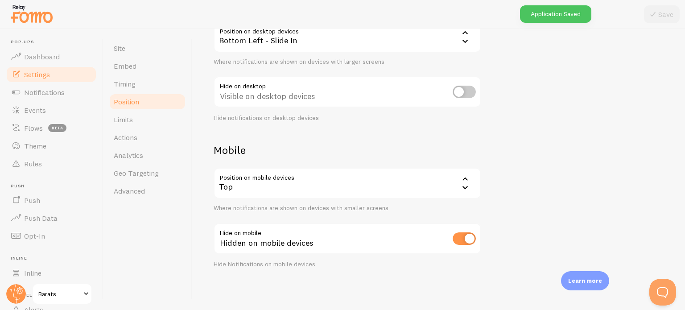
click at [463, 239] on input "checkbox" at bounding box center [464, 238] width 23 height 12
checkbox input "false"
click at [667, 9] on button "Save" at bounding box center [662, 14] width 36 height 18
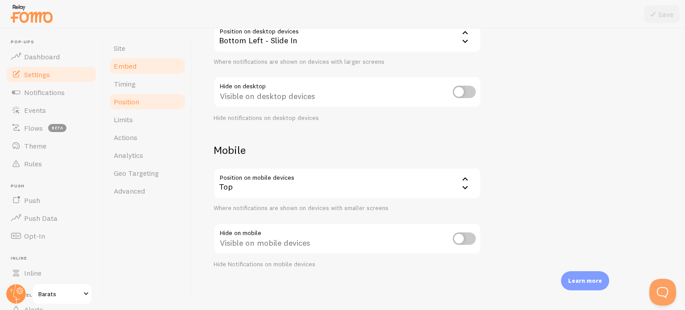
click at [136, 67] on link "Embed" at bounding box center [147, 66] width 78 height 18
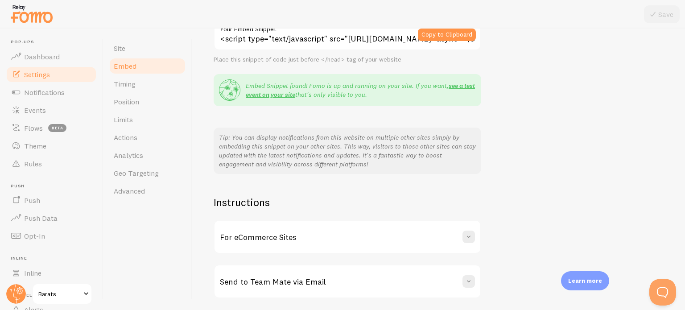
scroll to position [168, 0]
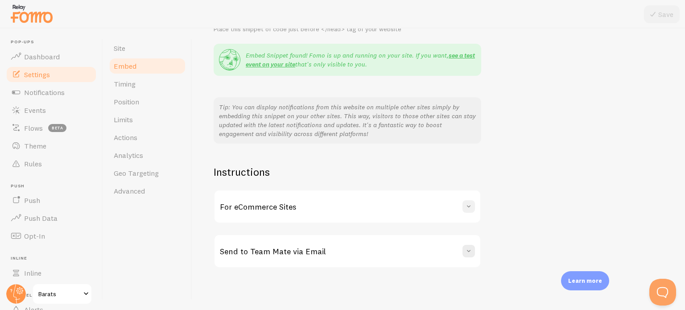
click at [465, 207] on span at bounding box center [468, 206] width 9 height 9
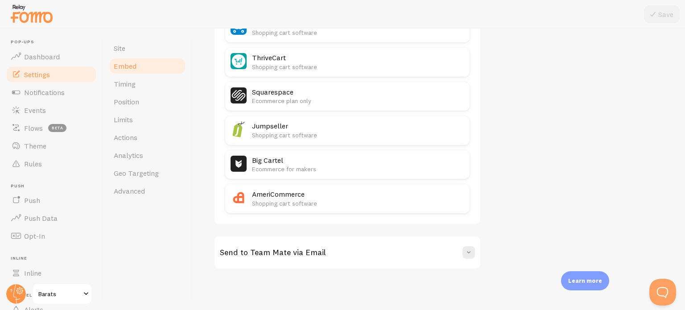
scroll to position [633, 0]
click at [656, 292] on button "Open Beacon popover" at bounding box center [661, 290] width 27 height 27
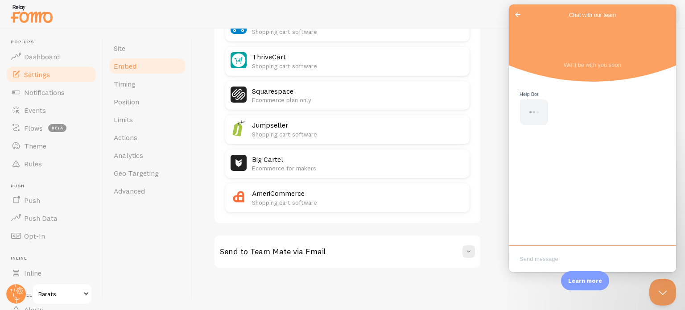
scroll to position [0, 0]
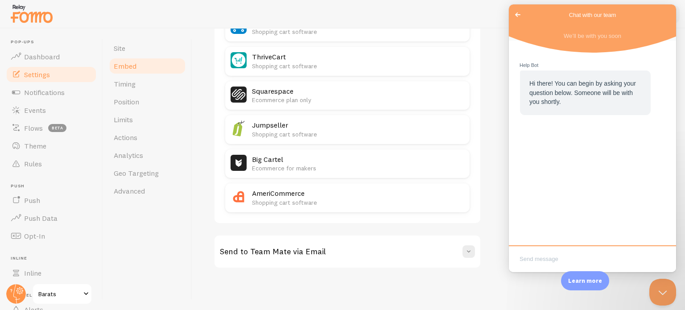
click at [542, 262] on textarea "Write chat message" at bounding box center [593, 259] width 164 height 21
type textarea "its working on the desktop but it not working in the mobile"
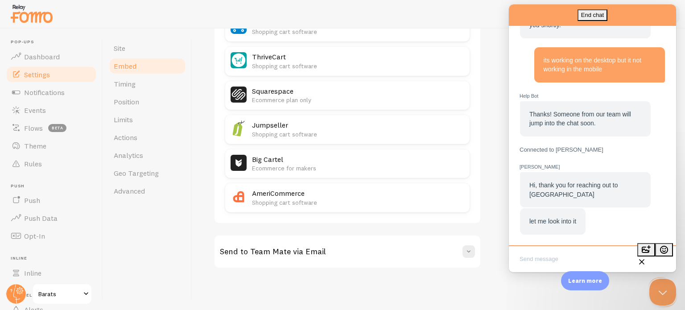
scroll to position [70, 0]
click at [535, 262] on textarea "Write chat message" at bounding box center [593, 259] width 164 height 21
type textarea "okey"
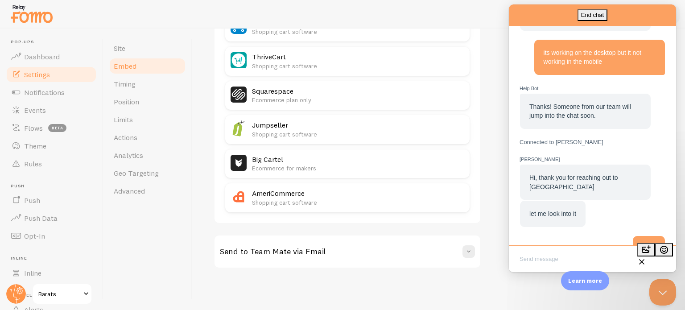
scroll to position [105, 0]
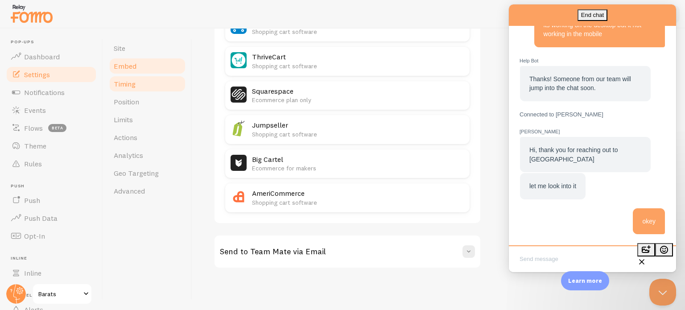
click at [128, 87] on span "Timing" at bounding box center [125, 83] width 22 height 9
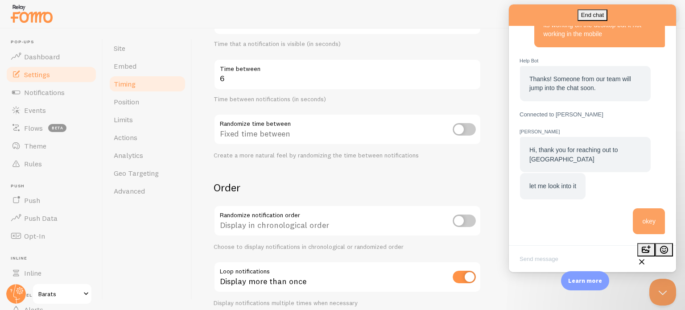
scroll to position [217, 0]
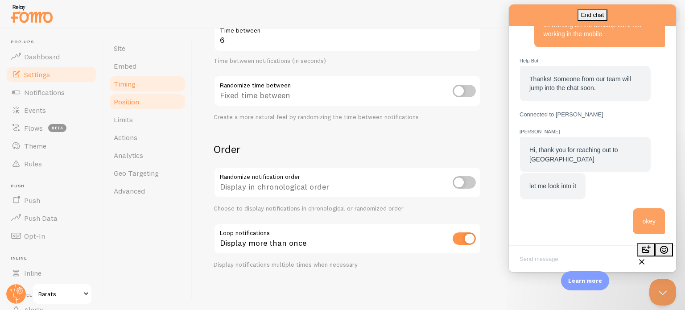
click at [140, 105] on link "Position" at bounding box center [147, 102] width 78 height 18
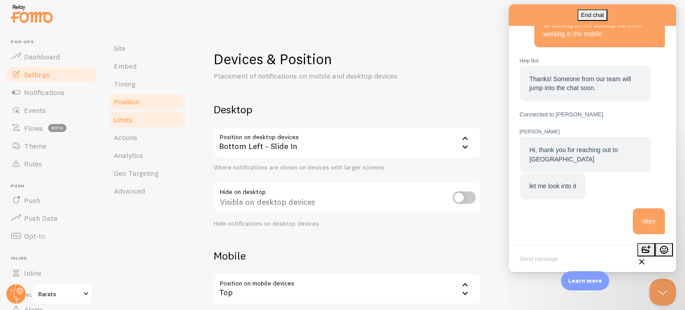
click at [139, 119] on link "Limits" at bounding box center [147, 120] width 78 height 18
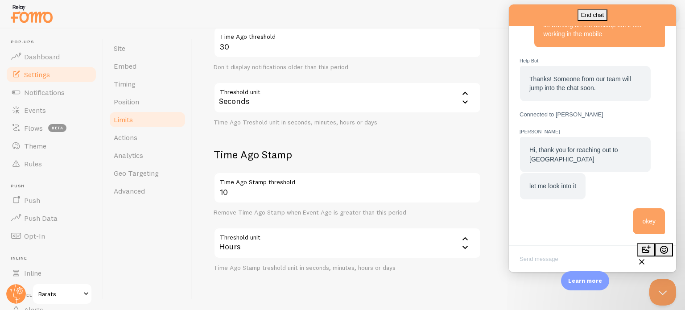
scroll to position [268, 0]
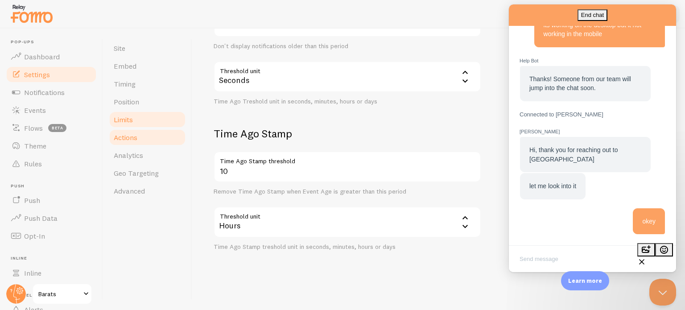
click at [131, 140] on span "Actions" at bounding box center [126, 137] width 24 height 9
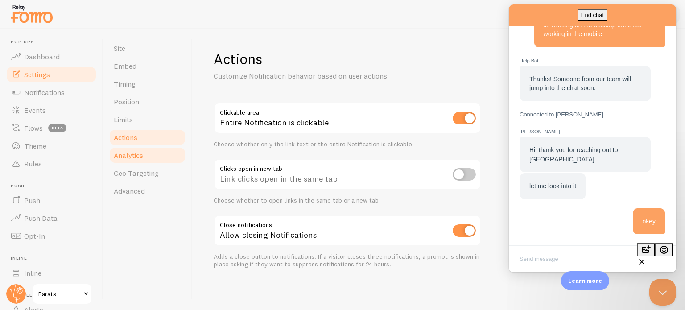
click at [153, 159] on link "Analytics" at bounding box center [147, 155] width 78 height 18
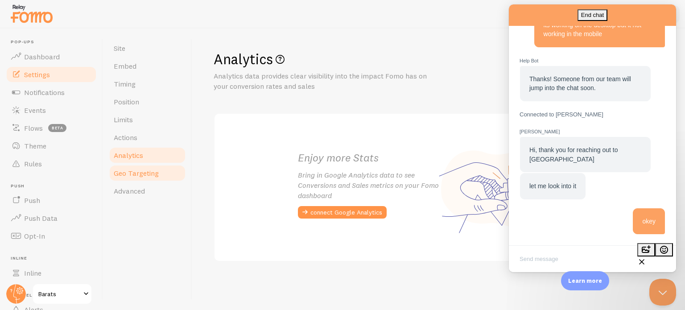
click at [150, 176] on span "Geo Targeting" at bounding box center [136, 173] width 45 height 9
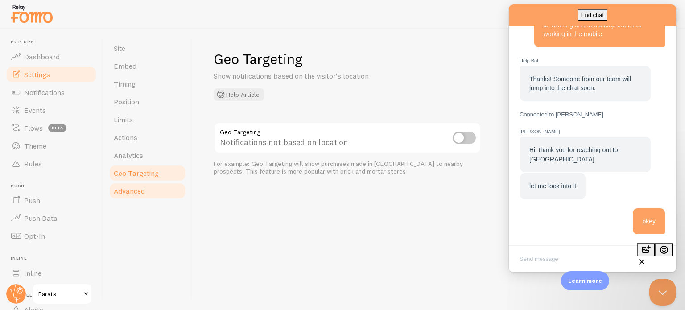
click at [156, 192] on link "Advanced" at bounding box center [147, 191] width 78 height 18
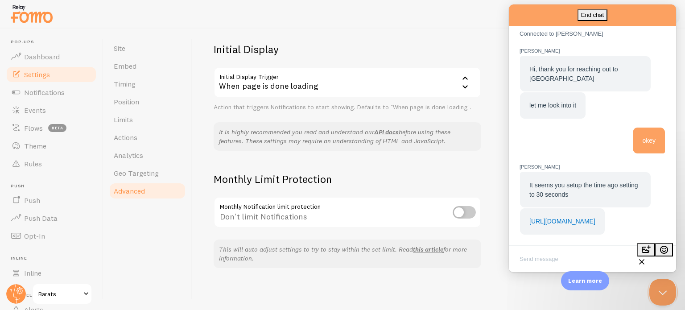
scroll to position [211, 0]
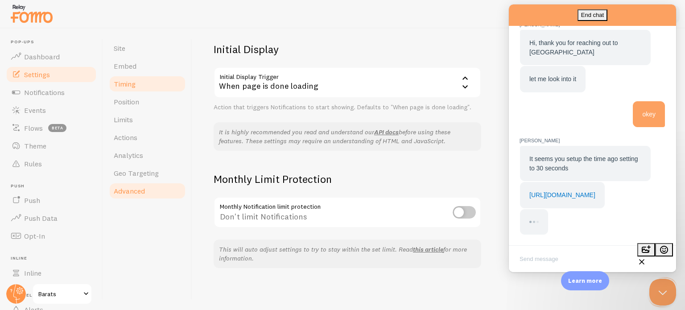
click at [124, 90] on link "Timing" at bounding box center [147, 84] width 78 height 18
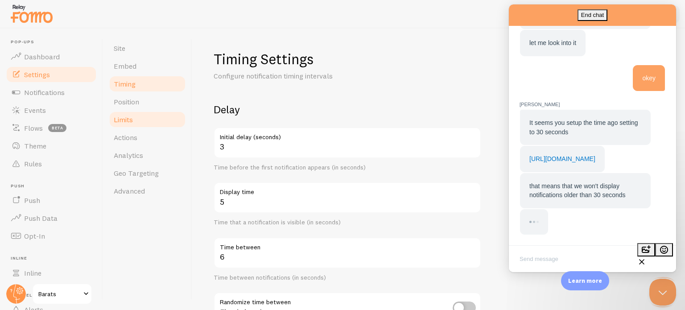
click at [161, 119] on link "Limits" at bounding box center [147, 120] width 78 height 18
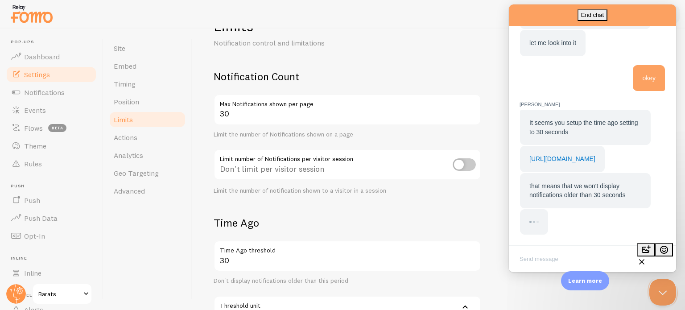
scroll to position [89, 0]
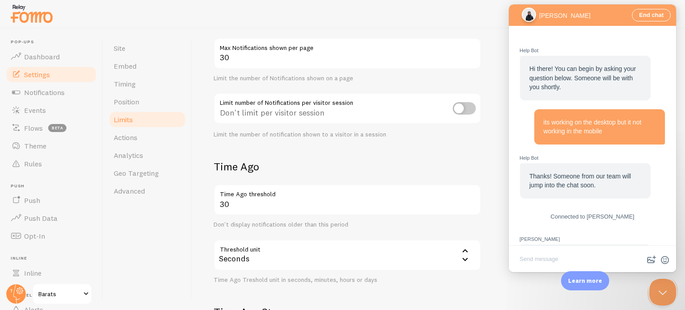
scroll to position [247, 0]
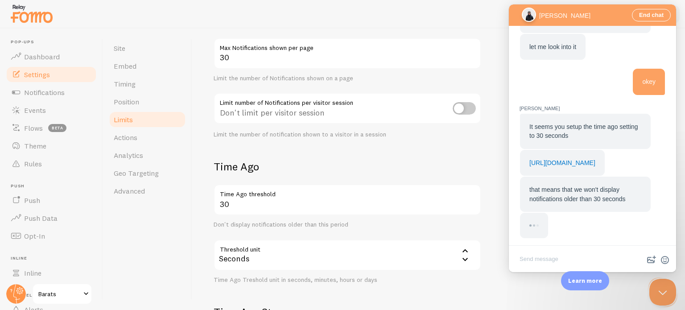
click at [299, 253] on div "Seconds" at bounding box center [348, 254] width 268 height 31
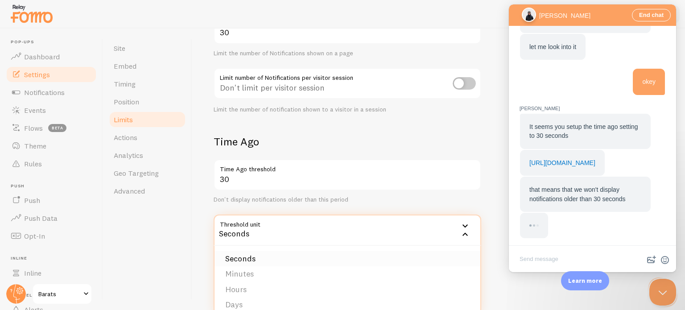
scroll to position [178, 0]
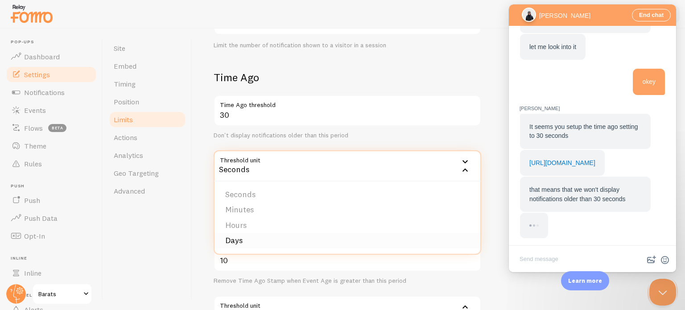
click at [285, 240] on li "Days" at bounding box center [348, 241] width 266 height 16
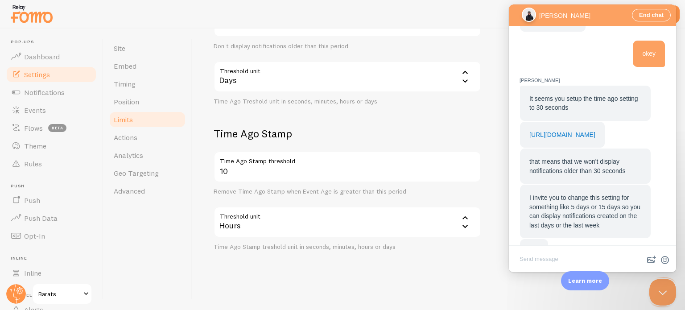
scroll to position [301, 0]
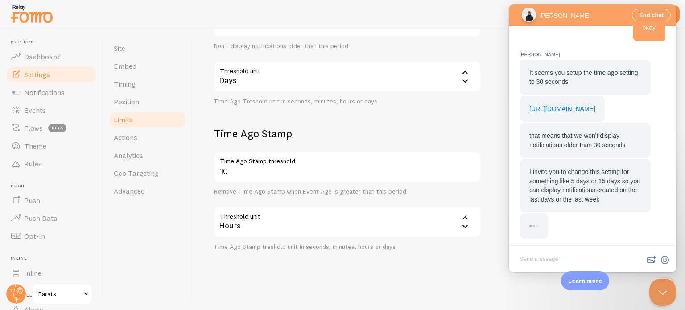
click at [548, 260] on textarea "Write chat message" at bounding box center [593, 259] width 164 height 21
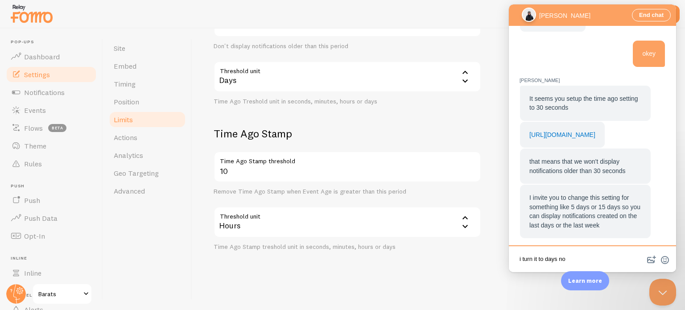
type textarea "i turn it to days now"
click at [614, 256] on textarea "i turn it to days now" at bounding box center [593, 259] width 164 height 21
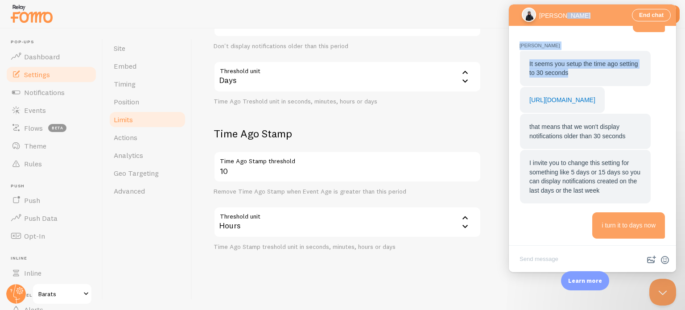
drag, startPoint x: 587, startPoint y: 18, endPoint x: 591, endPoint y: 66, distance: 48.3
click at [591, 66] on div "End chat [PERSON_NAME] M i turn it to days now Help Bot Hi there! You can begin…" at bounding box center [592, 126] width 167 height 244
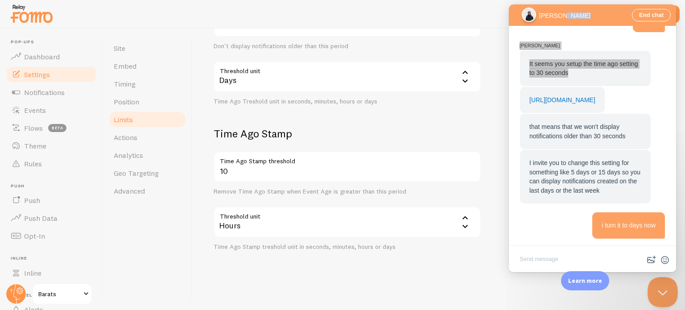
click at [658, 288] on button "Close Beacon popover" at bounding box center [661, 290] width 27 height 27
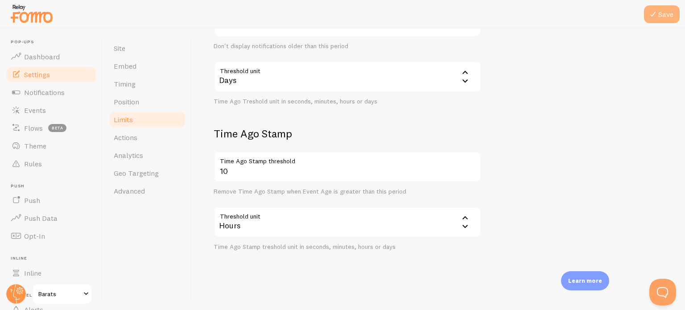
click at [656, 19] on icon at bounding box center [653, 14] width 11 height 11
click at [661, 286] on button "Open Beacon popover" at bounding box center [661, 290] width 27 height 27
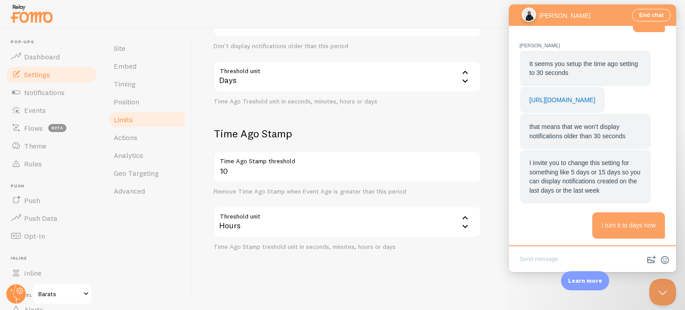
click at [590, 253] on textarea "Write chat message" at bounding box center [593, 259] width 164 height 21
type textarea "yess thanks it works now"
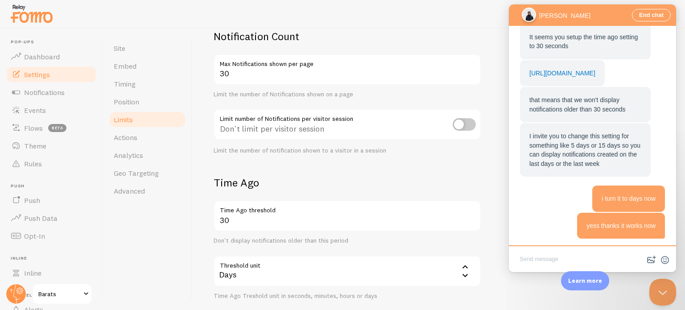
scroll to position [0, 0]
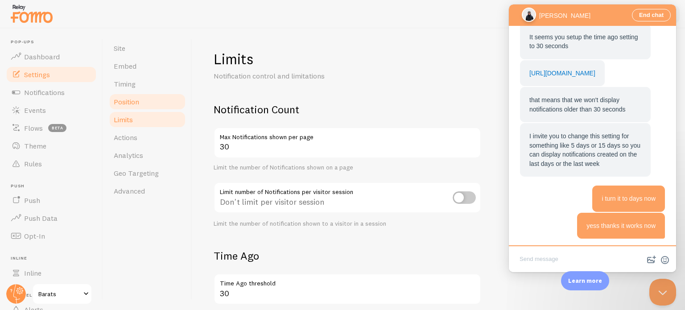
click at [120, 102] on span "Position" at bounding box center [126, 101] width 25 height 9
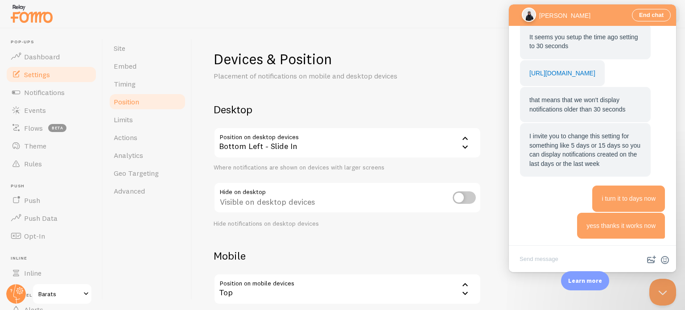
scroll to position [106, 0]
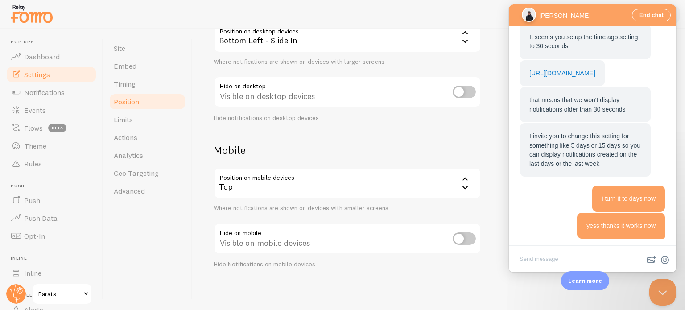
click at [450, 184] on div "Top" at bounding box center [348, 183] width 268 height 31
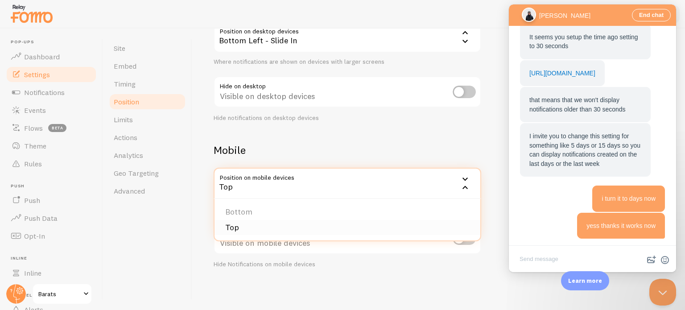
click at [387, 226] on li "Top" at bounding box center [348, 228] width 266 height 16
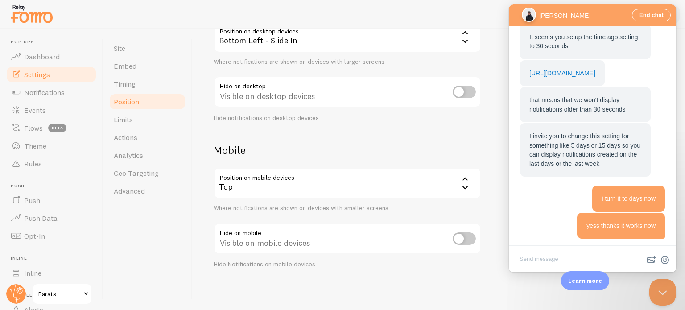
drag, startPoint x: 416, startPoint y: 182, endPoint x: 417, endPoint y: 202, distance: 21.0
click at [417, 182] on div "Top" at bounding box center [348, 183] width 268 height 31
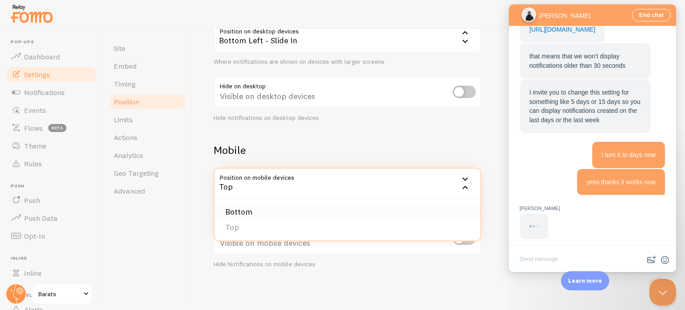
click at [416, 205] on li "Bottom" at bounding box center [348, 212] width 266 height 16
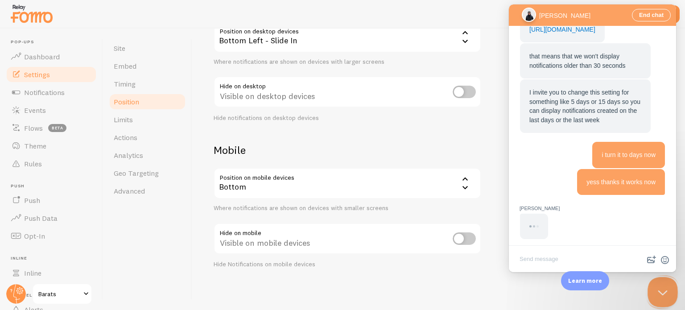
click at [655, 293] on button "Close Beacon popover" at bounding box center [661, 290] width 27 height 27
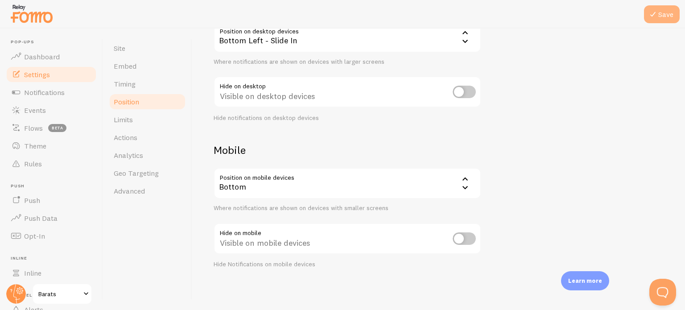
click at [660, 20] on button "Save" at bounding box center [662, 14] width 36 height 18
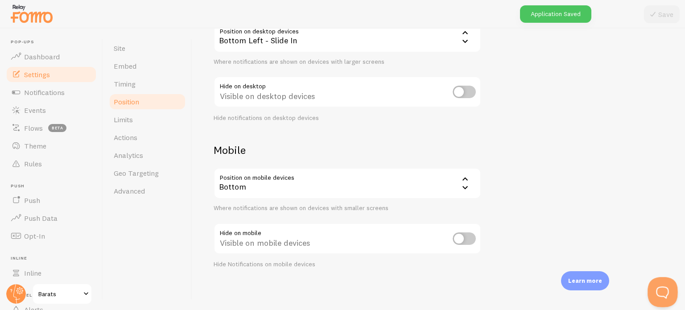
click at [659, 290] on button "Open Beacon popover" at bounding box center [661, 290] width 27 height 27
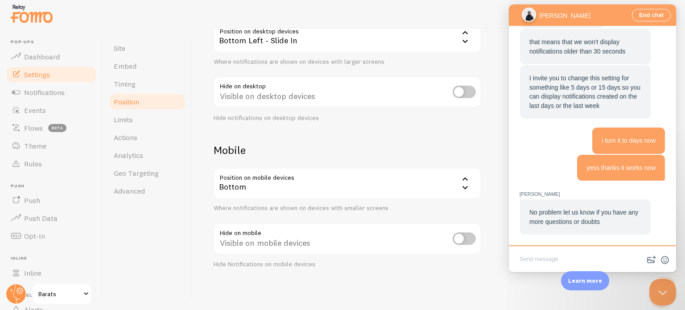
scroll to position [389, 0]
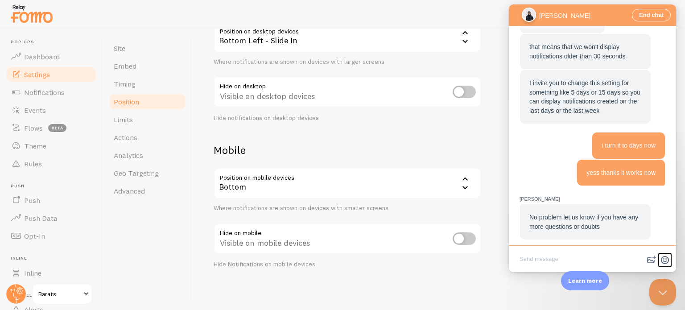
click at [669, 261] on button "emoji" at bounding box center [664, 260] width 13 height 14
click at [600, 241] on span "❤️" at bounding box center [603, 238] width 7 height 7
type textarea "❤️"
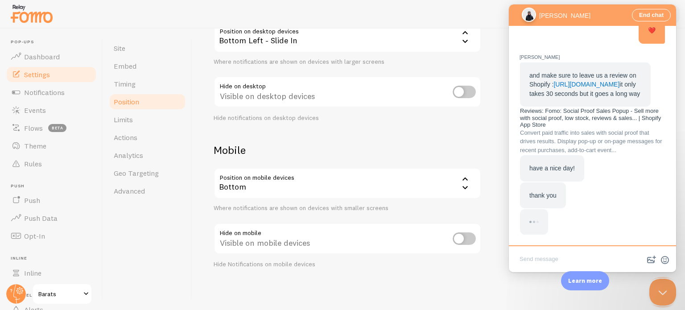
scroll to position [662, 0]
click at [570, 62] on div "and make sure to leave us a review on Shopify : [URL][DOMAIN_NAME] it only take…" at bounding box center [585, 84] width 131 height 45
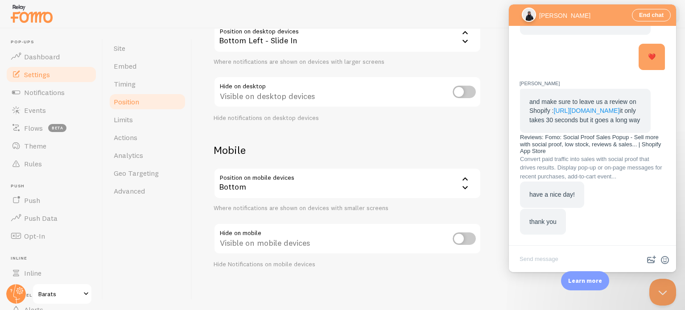
scroll to position [636, 0]
click at [575, 107] on link "[URL][DOMAIN_NAME]" at bounding box center [586, 110] width 66 height 7
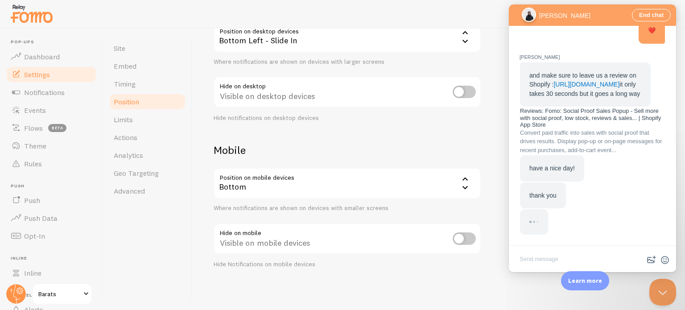
click at [588, 252] on textarea "Write chat message" at bounding box center [593, 259] width 164 height 21
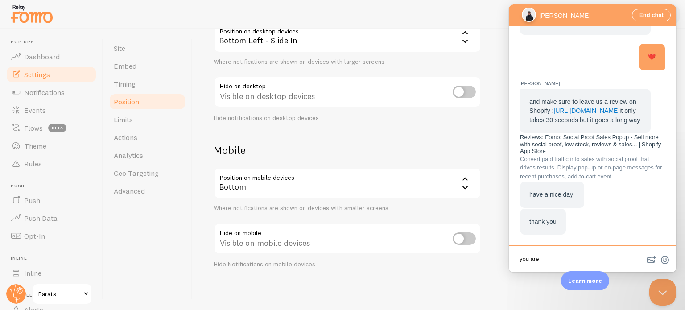
type textarea "you are"
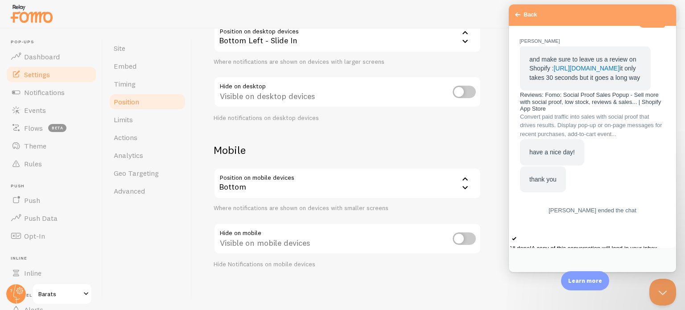
scroll to position [718, 0]
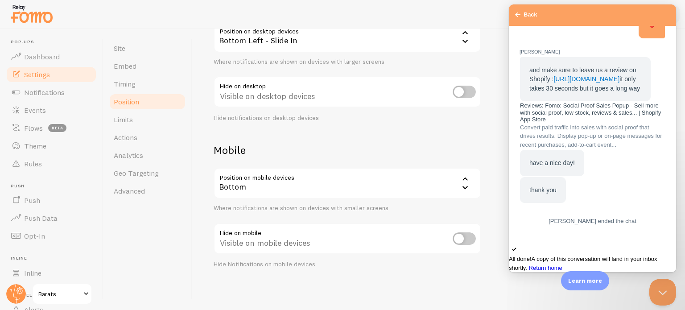
click at [513, 8] on div "Go back Back" at bounding box center [592, 14] width 167 height 21
click at [518, 25] on div "Go back Back" at bounding box center [592, 14] width 167 height 21
click at [516, 17] on span "Go back" at bounding box center [517, 14] width 11 height 11
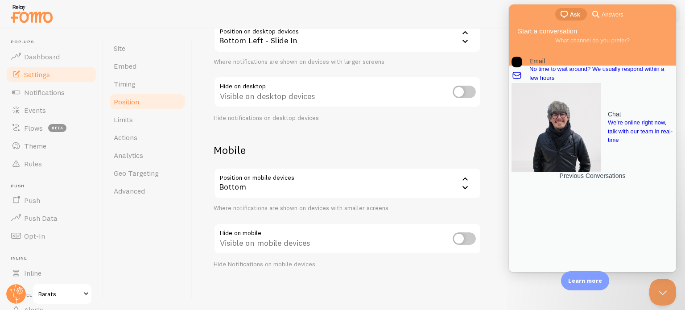
click at [486, 17] on div at bounding box center [342, 14] width 685 height 29
click at [666, 285] on button "Close Beacon popover" at bounding box center [661, 290] width 27 height 27
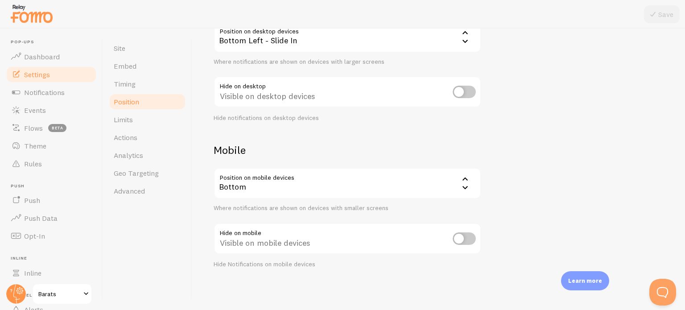
scroll to position [17, 0]
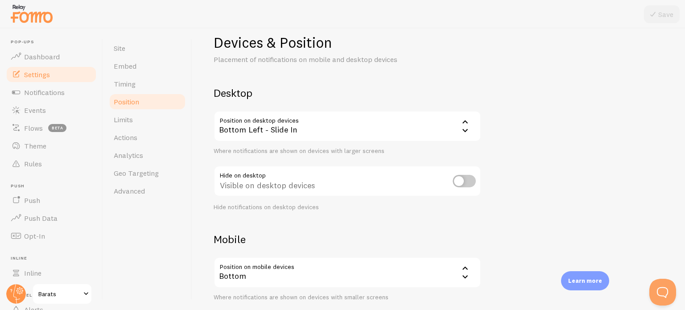
click at [428, 126] on div "Bottom Left - Slide In" at bounding box center [348, 126] width 268 height 31
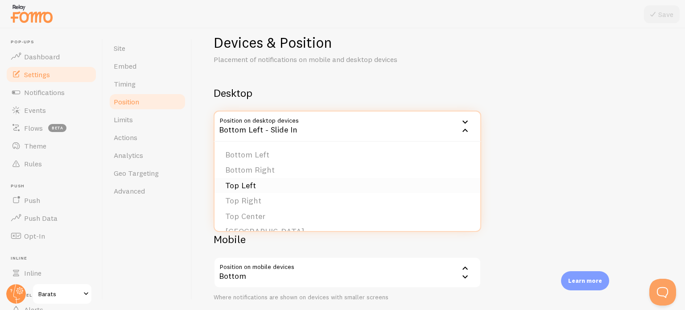
scroll to position [0, 0]
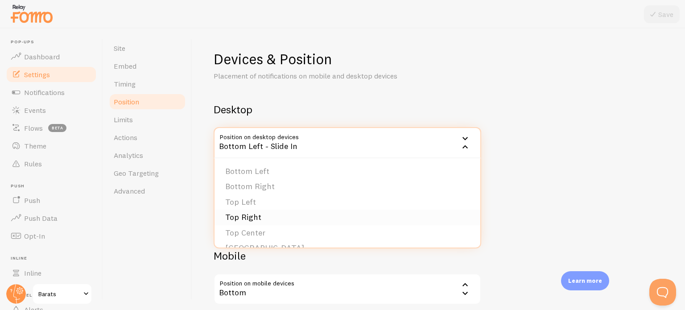
click at [287, 215] on li "Top Right" at bounding box center [348, 218] width 266 height 16
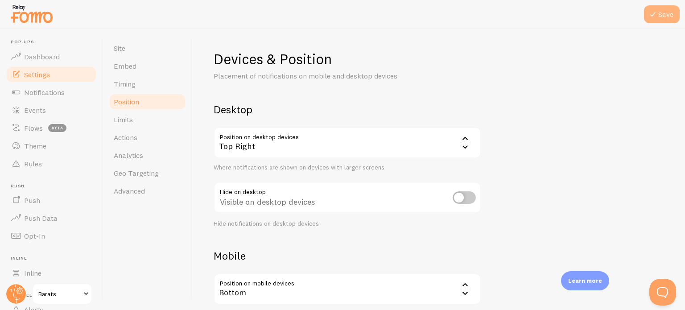
click at [655, 12] on icon at bounding box center [653, 14] width 11 height 11
